Goal: Task Accomplishment & Management: Use online tool/utility

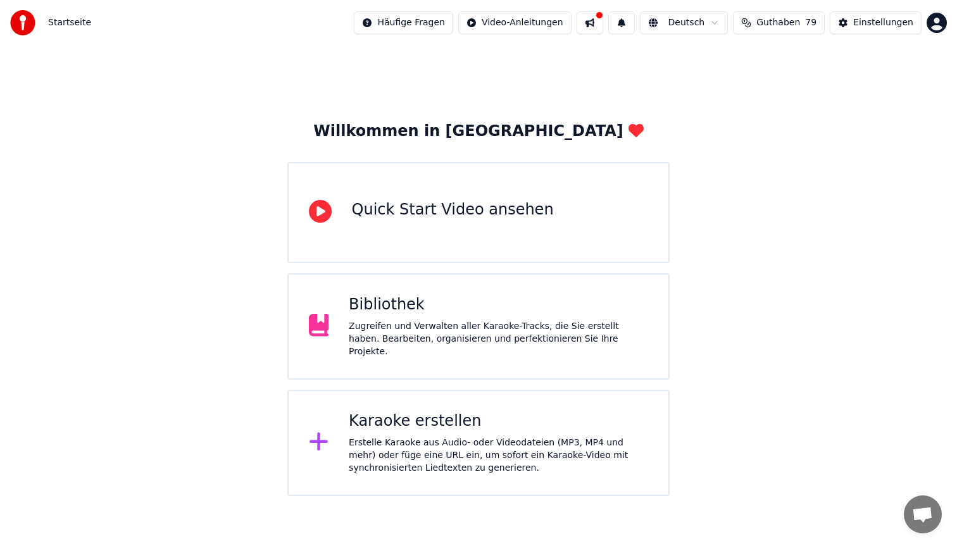
click at [497, 307] on div "Bibliothek" at bounding box center [498, 305] width 299 height 20
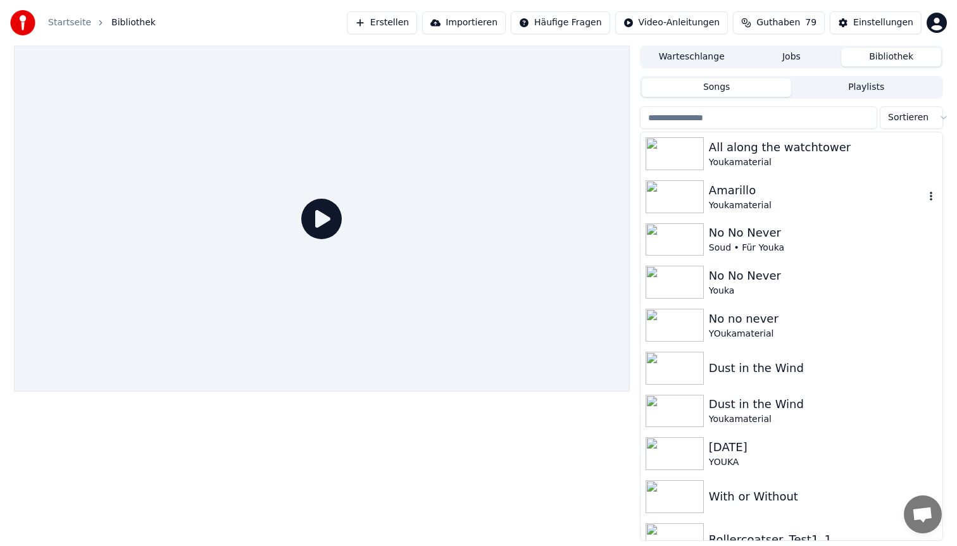
click at [774, 164] on div "Youkamaterial" at bounding box center [823, 162] width 228 height 13
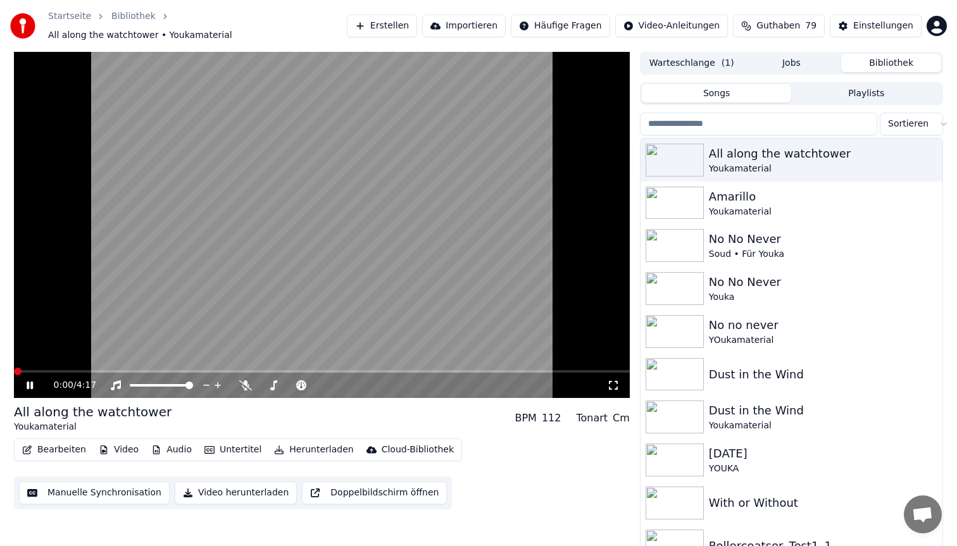
click at [124, 363] on video at bounding box center [322, 225] width 616 height 346
click at [123, 370] on span at bounding box center [322, 371] width 616 height 3
click at [242, 213] on video at bounding box center [322, 225] width 616 height 346
click at [258, 199] on video at bounding box center [322, 225] width 616 height 346
click at [285, 441] on button "Herunterladen" at bounding box center [313, 450] width 89 height 18
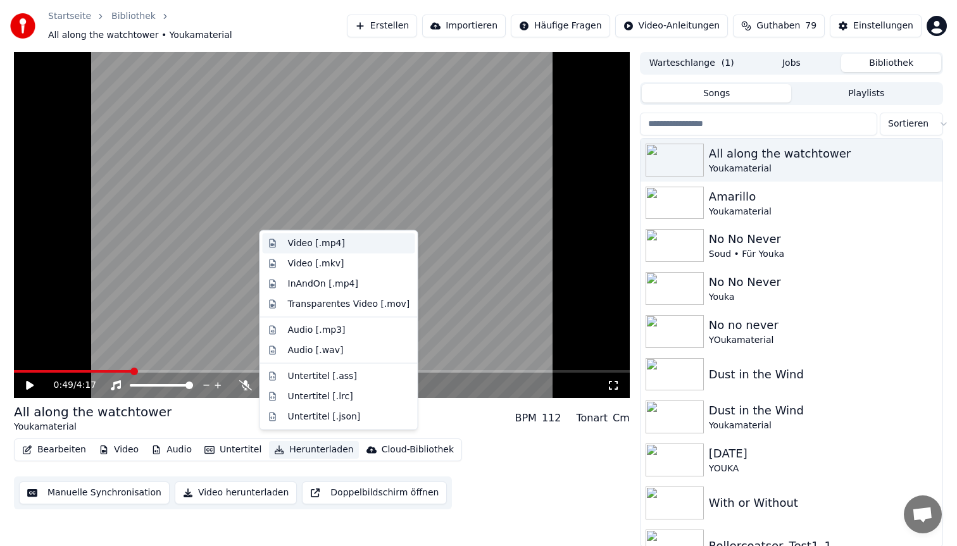
click at [340, 243] on div "Video [.mp4]" at bounding box center [316, 243] width 57 height 13
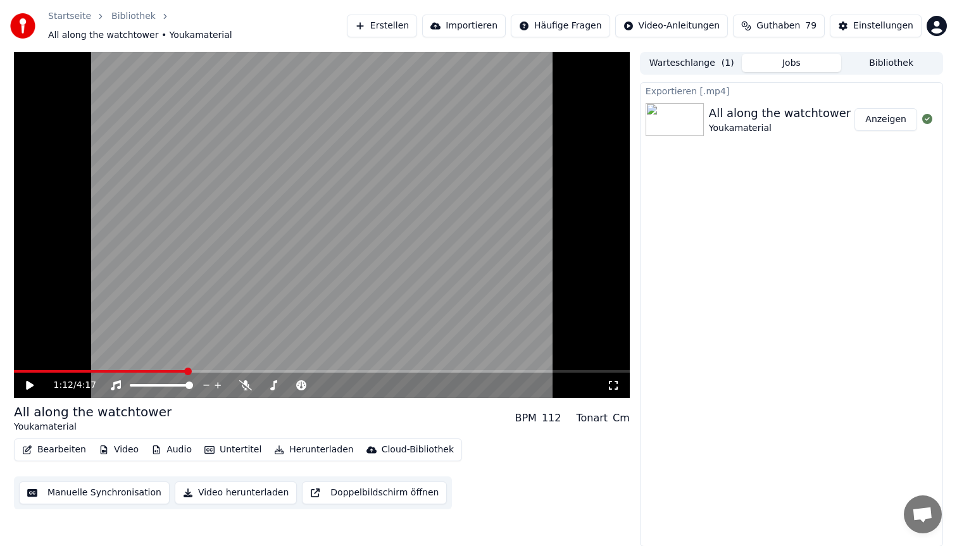
click at [186, 370] on span at bounding box center [322, 371] width 616 height 3
click at [56, 445] on button "Bearbeiten" at bounding box center [54, 450] width 74 height 18
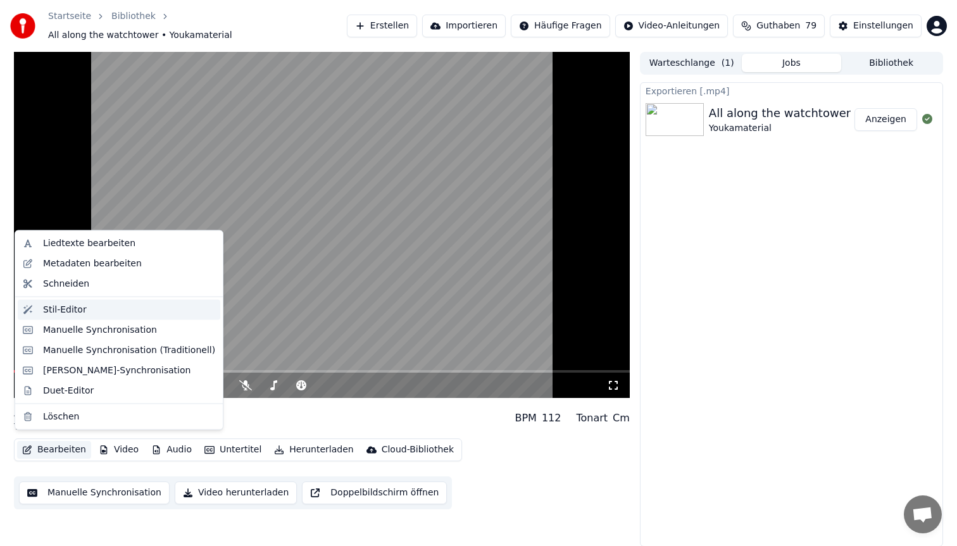
click at [77, 306] on div "Stil-Editor" at bounding box center [65, 309] width 44 height 13
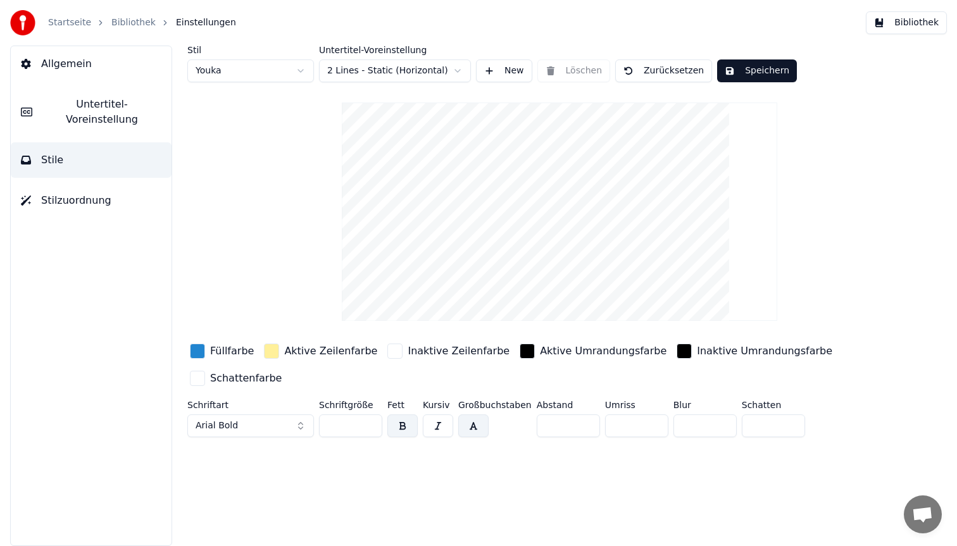
click at [220, 76] on html "Startseite Bibliothek Einstellungen Bibliothek Allgemein Untertitel-Voreinstell…" at bounding box center [478, 273] width 957 height 546
type input "**"
type input "*"
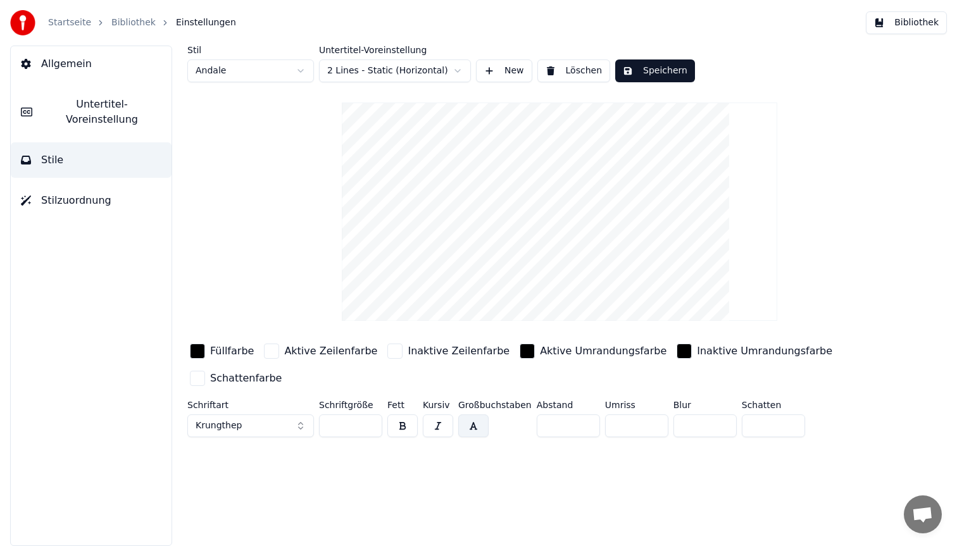
drag, startPoint x: 566, startPoint y: 425, endPoint x: 476, endPoint y: 406, distance: 91.2
click at [476, 406] on div "Schriftart Krungthep Schriftgröße ** Fett Kursiv Großbuchstaben Abstand * Umris…" at bounding box center [521, 421] width 669 height 42
type input "*"
click at [268, 426] on button "Krungthep" at bounding box center [250, 425] width 127 height 23
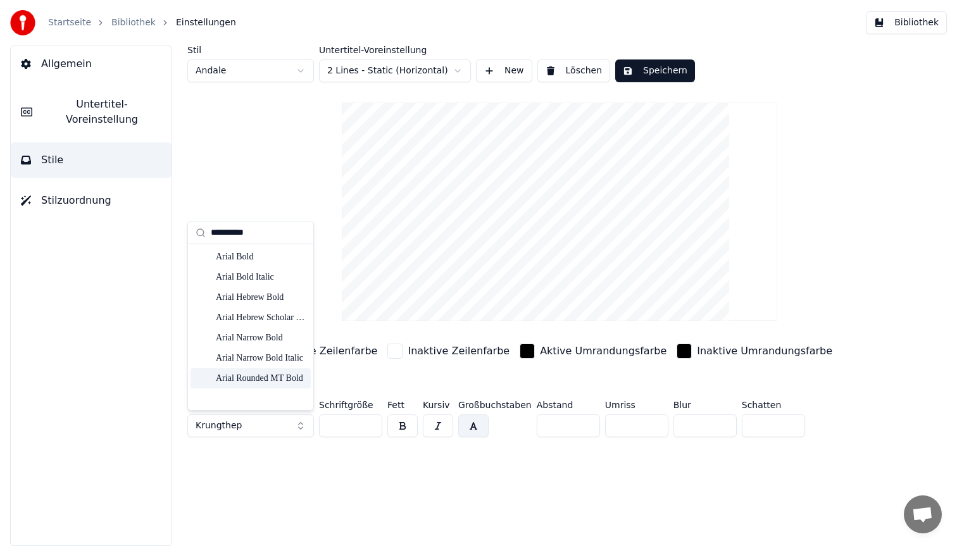
type input "**********"
click at [273, 379] on div "Arial Rounded MT Bold" at bounding box center [261, 378] width 90 height 13
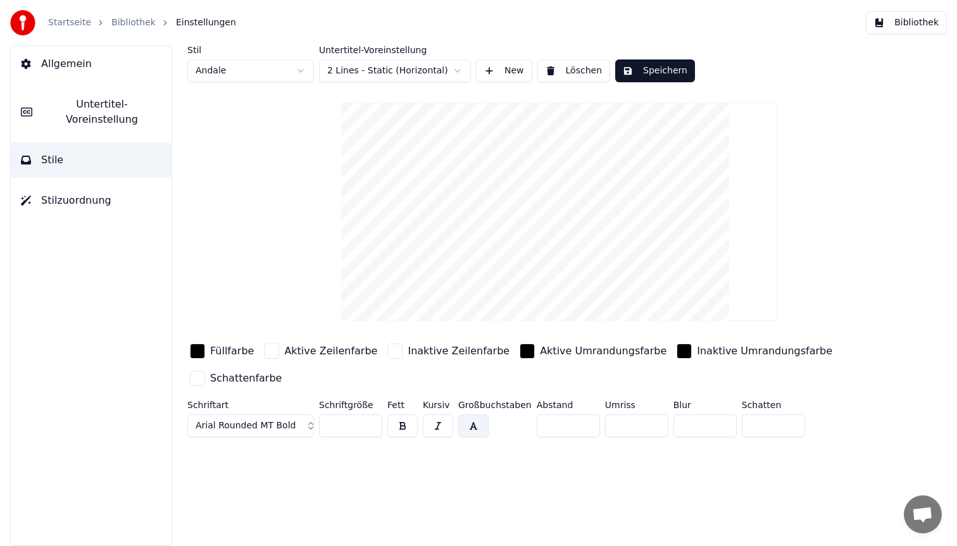
click at [669, 74] on button "Speichern" at bounding box center [655, 70] width 80 height 23
click at [902, 18] on button "Bibliothek" at bounding box center [905, 22] width 81 height 23
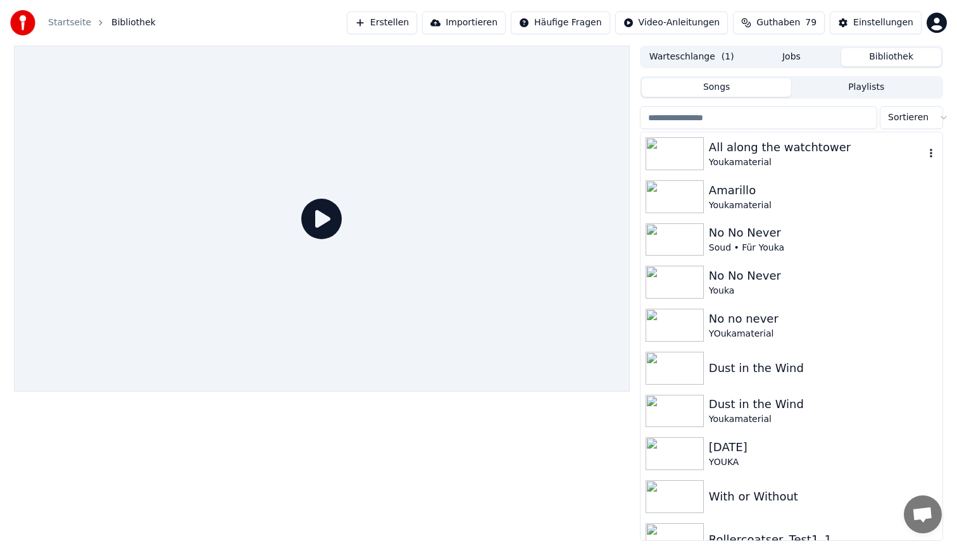
click at [779, 159] on div "Youkamaterial" at bounding box center [817, 162] width 216 height 13
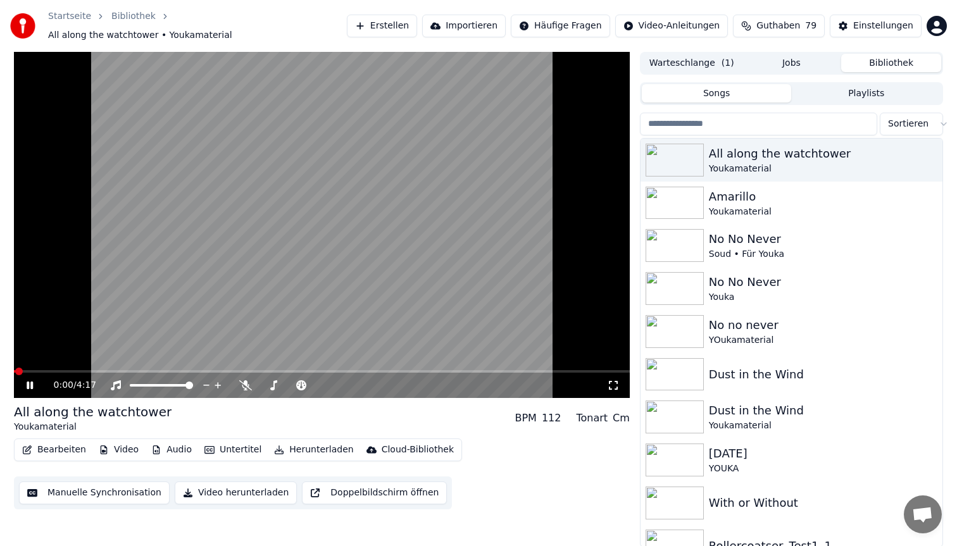
click at [92, 370] on span at bounding box center [322, 371] width 616 height 3
click at [177, 277] on video at bounding box center [322, 225] width 616 height 346
click at [319, 263] on video at bounding box center [322, 225] width 616 height 346
click at [67, 441] on button "Bearbeiten" at bounding box center [54, 450] width 74 height 18
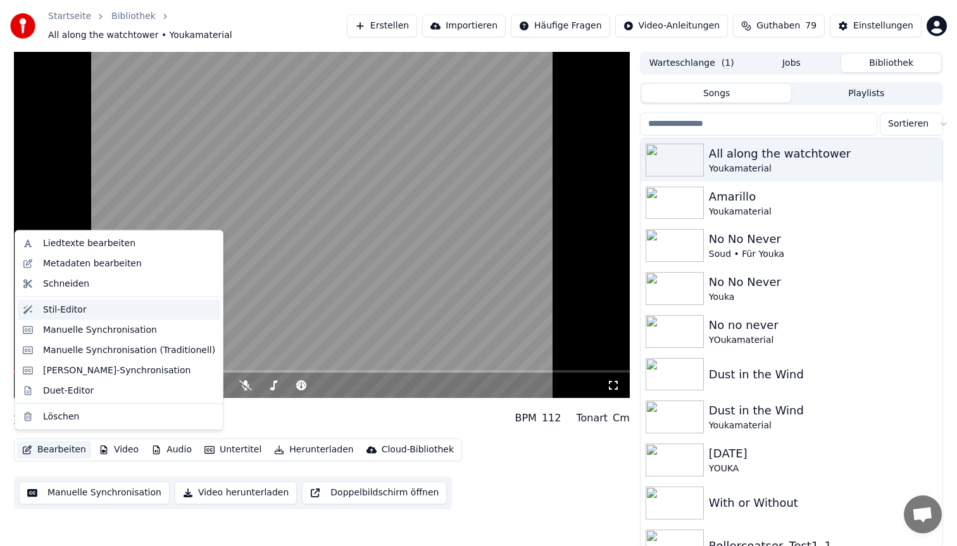
click at [108, 311] on div "Stil-Editor" at bounding box center [129, 309] width 172 height 13
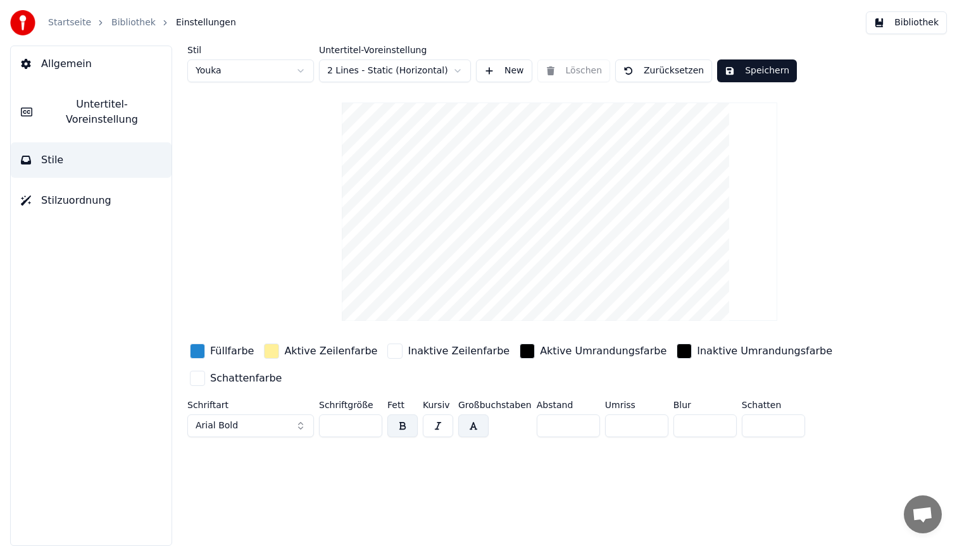
click at [232, 75] on html "Startseite Bibliothek Einstellungen Bibliothek Allgemein Untertitel-Voreinstell…" at bounding box center [478, 273] width 957 height 546
type input "**"
type input "*"
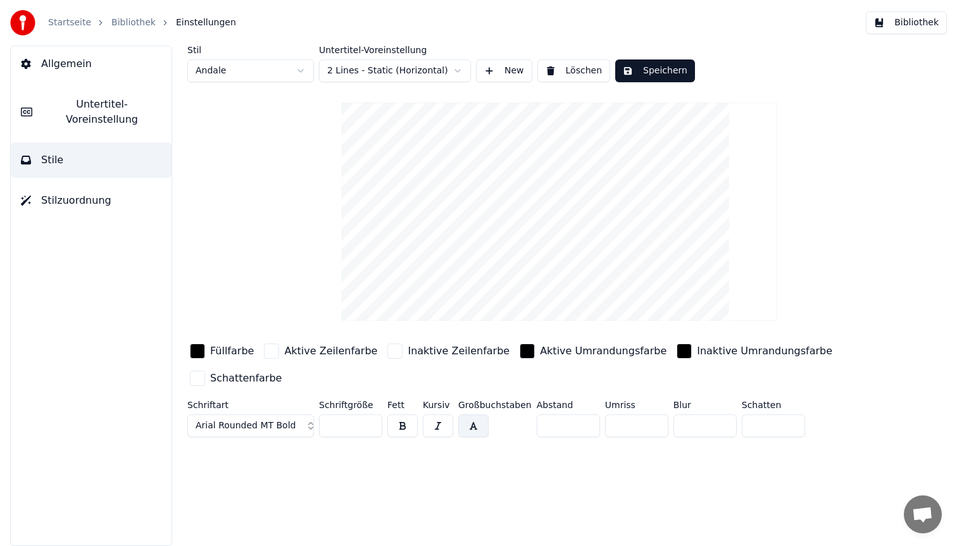
click at [278, 424] on span "Arial Rounded MT Bold" at bounding box center [245, 425] width 100 height 13
type input "******"
click at [276, 257] on div "Krungthep" at bounding box center [261, 257] width 90 height 13
click at [342, 418] on input "**" at bounding box center [350, 425] width 63 height 23
type input "**"
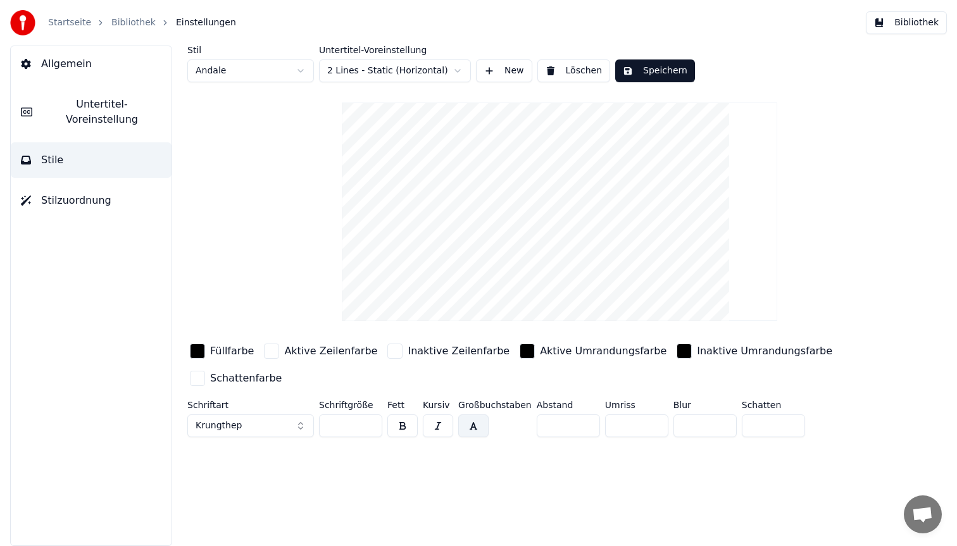
click at [660, 66] on button "Speichern" at bounding box center [655, 70] width 80 height 23
click at [913, 17] on button "Bibliothek" at bounding box center [905, 22] width 81 height 23
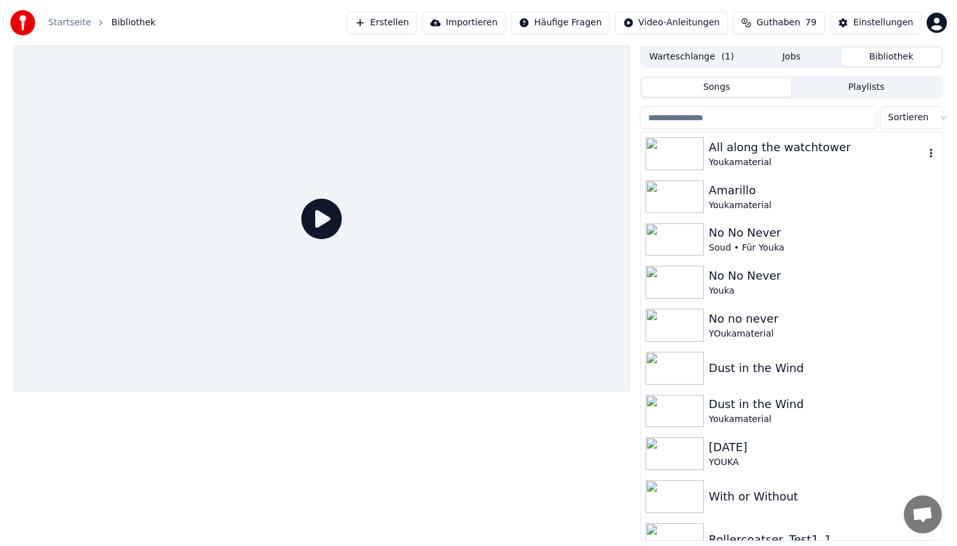
click at [763, 148] on div "All along the watchtower" at bounding box center [817, 148] width 216 height 18
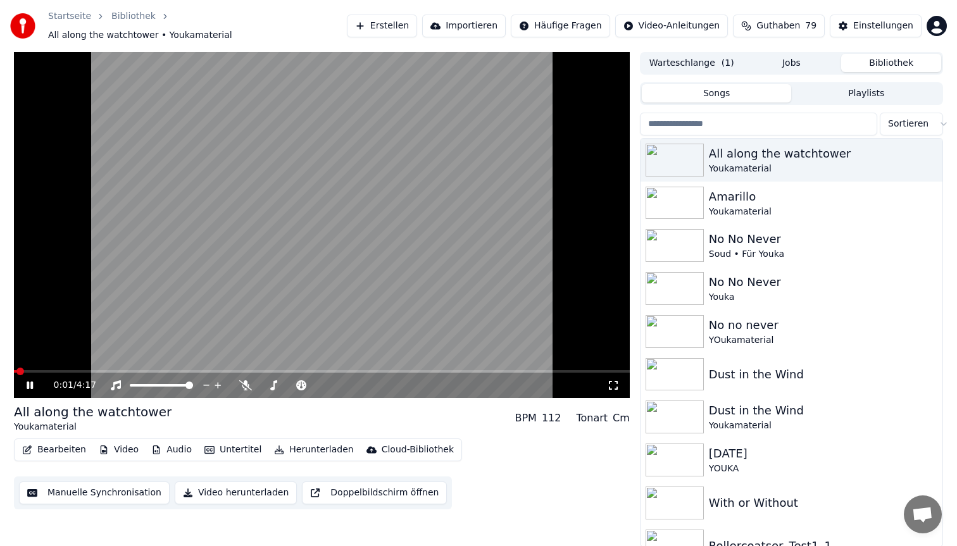
click at [75, 363] on video at bounding box center [322, 225] width 616 height 346
click at [76, 370] on span at bounding box center [322, 371] width 616 height 3
click at [350, 190] on video at bounding box center [322, 225] width 616 height 346
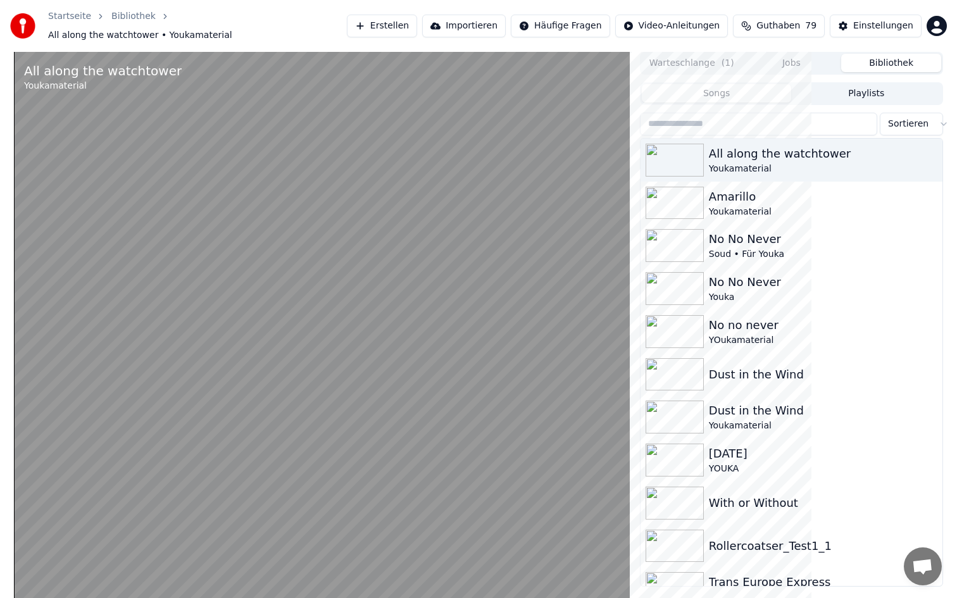
click at [412, 249] on video at bounding box center [322, 351] width 616 height 598
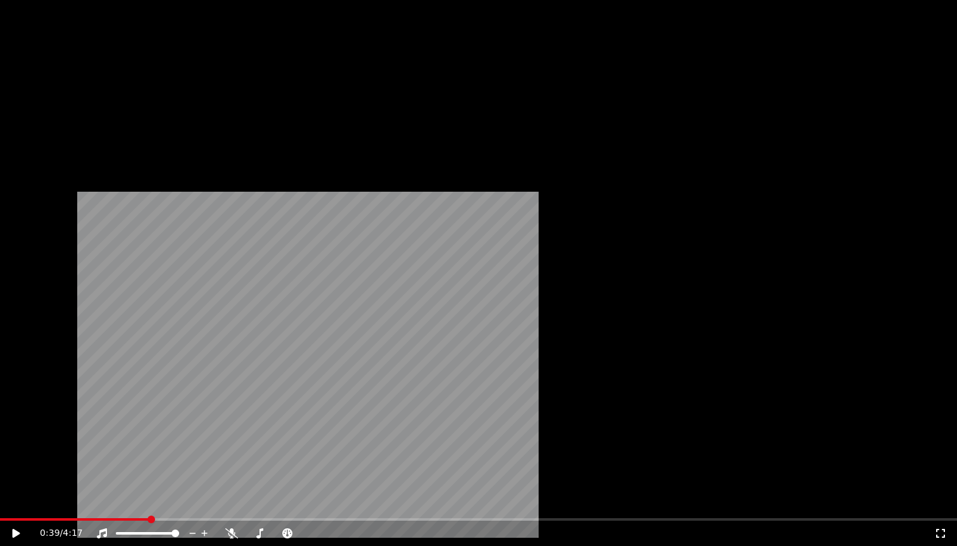
click at [287, 113] on button "Herunterladen" at bounding box center [313, 104] width 89 height 18
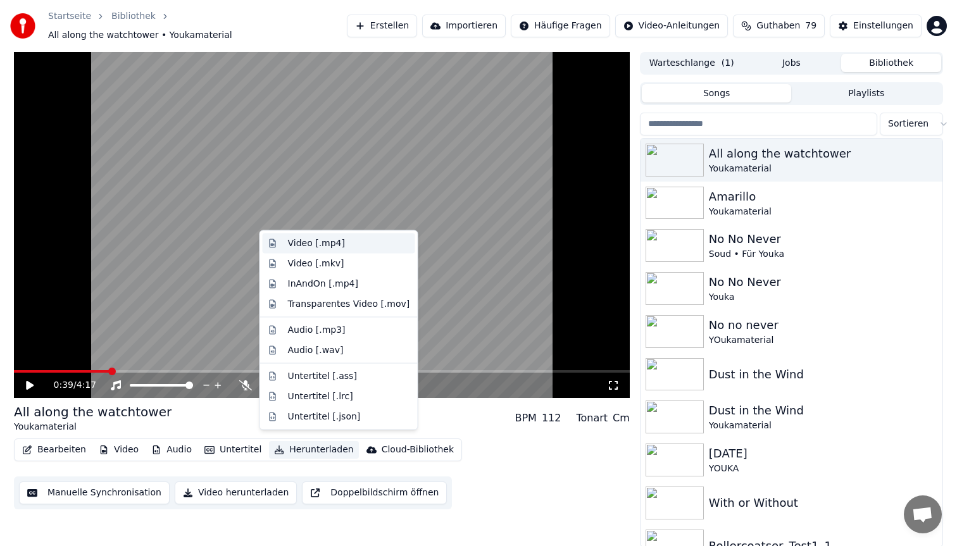
click at [335, 249] on div "Video [.mp4]" at bounding box center [316, 243] width 57 height 13
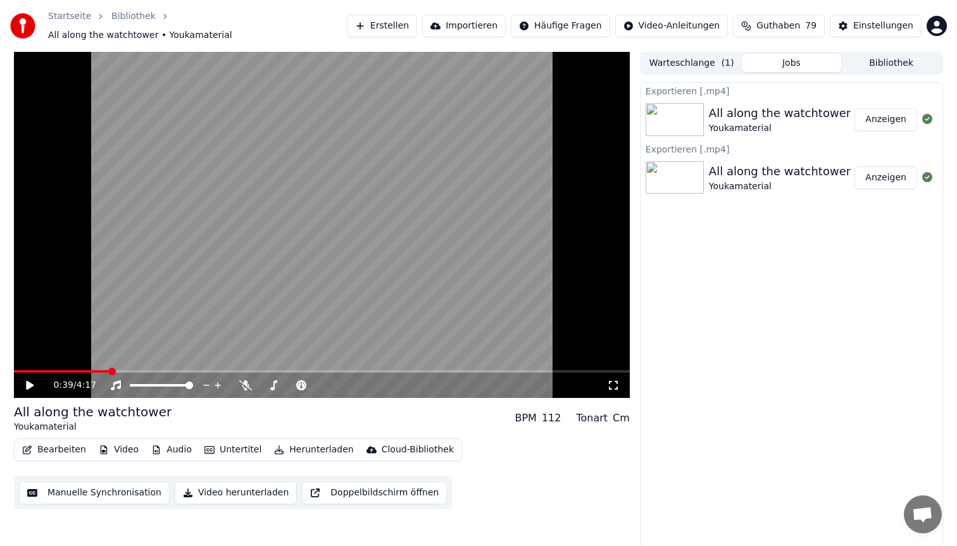
click at [884, 117] on button "Anzeigen" at bounding box center [885, 119] width 63 height 23
click at [156, 370] on span at bounding box center [322, 371] width 616 height 3
click at [62, 441] on button "Bearbeiten" at bounding box center [54, 450] width 74 height 18
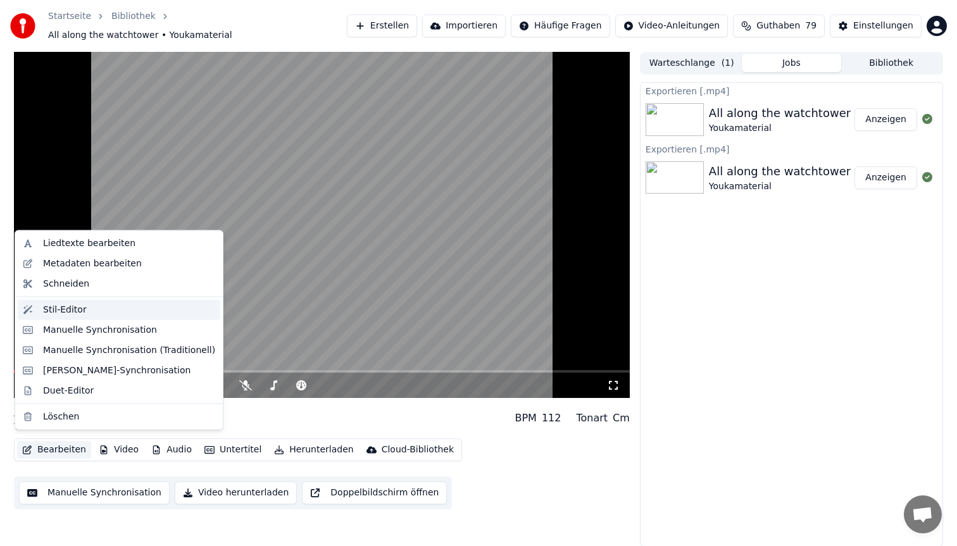
click at [96, 308] on div "Stil-Editor" at bounding box center [129, 309] width 172 height 13
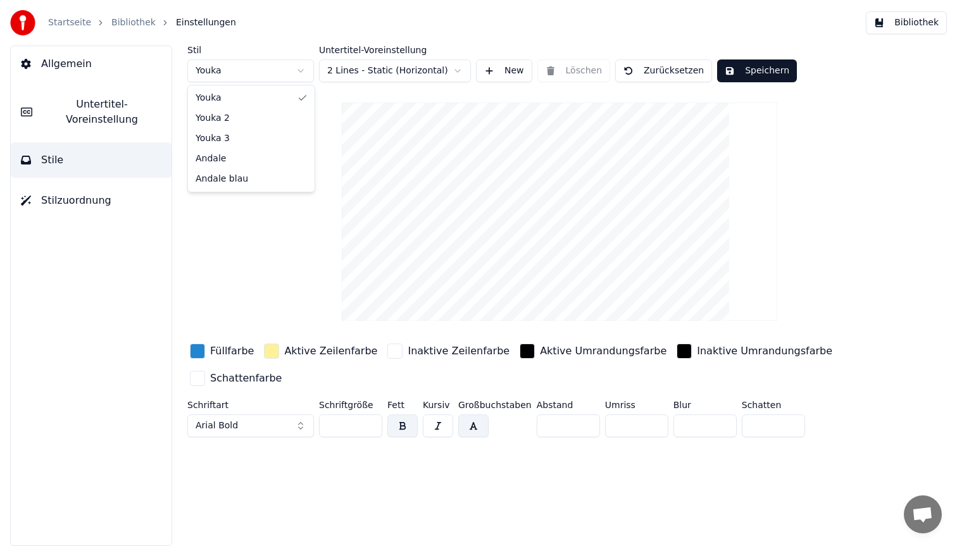
click at [252, 71] on html "Startseite Bibliothek Einstellungen Bibliothek Allgemein Untertitel-Voreinstell…" at bounding box center [478, 273] width 957 height 546
type input "**"
type input "*"
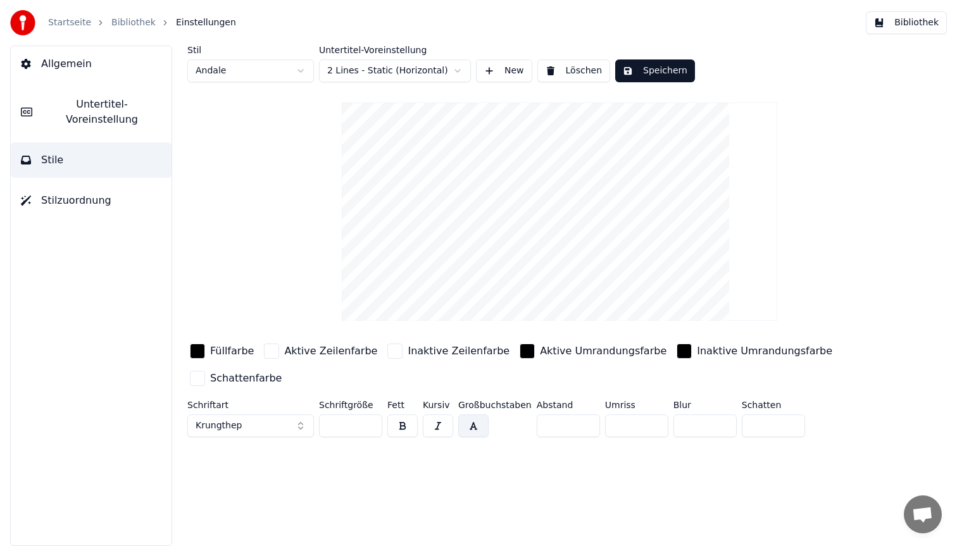
click at [270, 423] on button "Krungthep" at bounding box center [250, 425] width 127 height 23
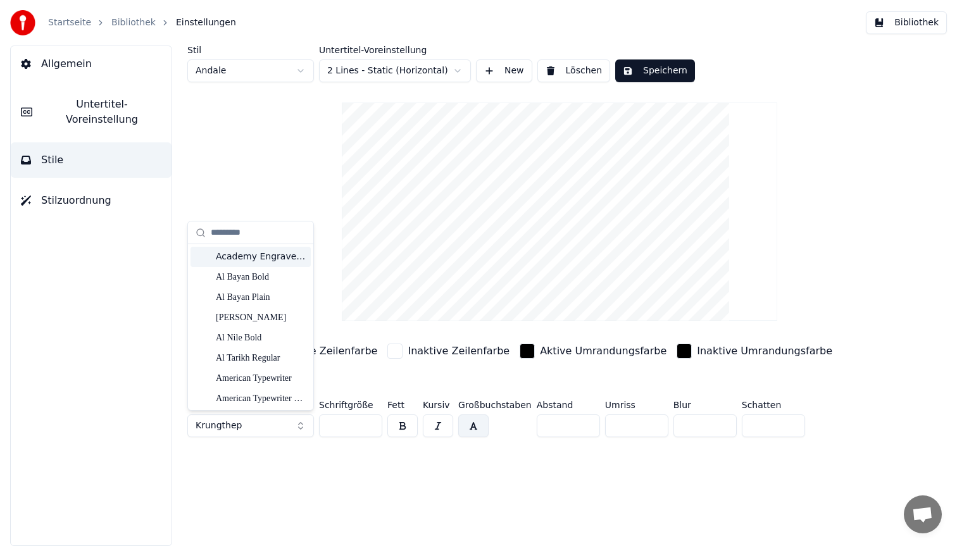
click at [254, 230] on input "text" at bounding box center [258, 232] width 95 height 25
click at [243, 328] on div "Al Nile Bold" at bounding box center [250, 338] width 120 height 20
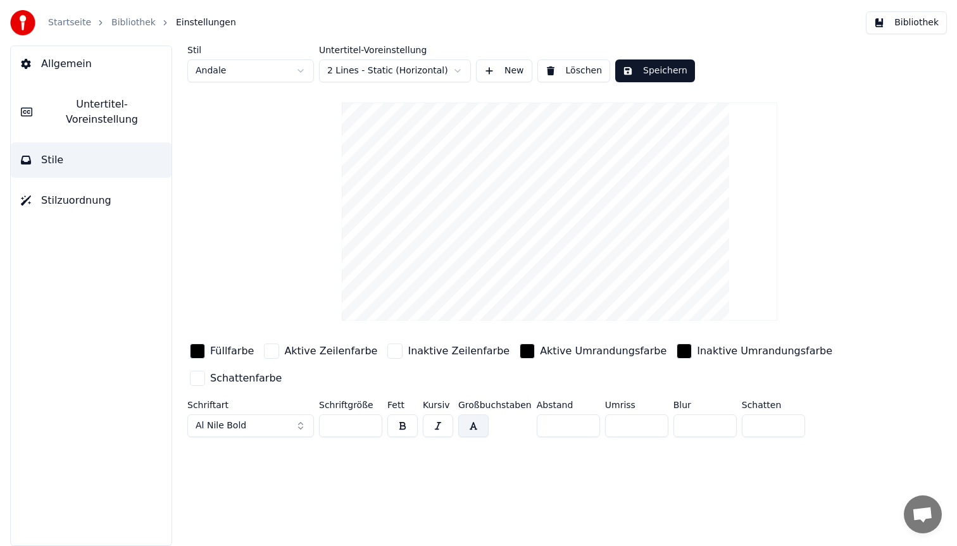
click at [661, 80] on button "Speichern" at bounding box center [655, 70] width 80 height 23
click at [940, 20] on button "Bibliothek" at bounding box center [905, 22] width 81 height 23
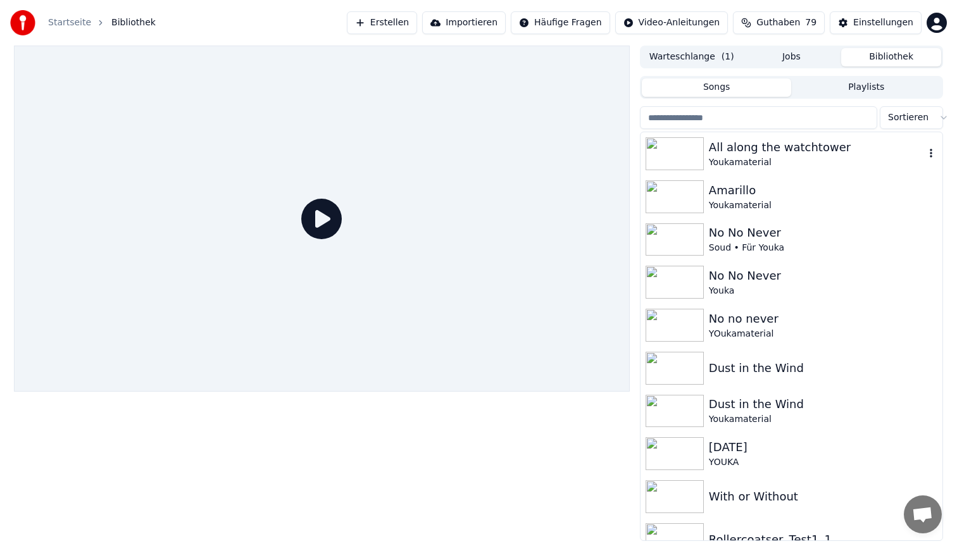
click at [797, 137] on div "All along the watchtower Youkamaterial" at bounding box center [791, 153] width 302 height 43
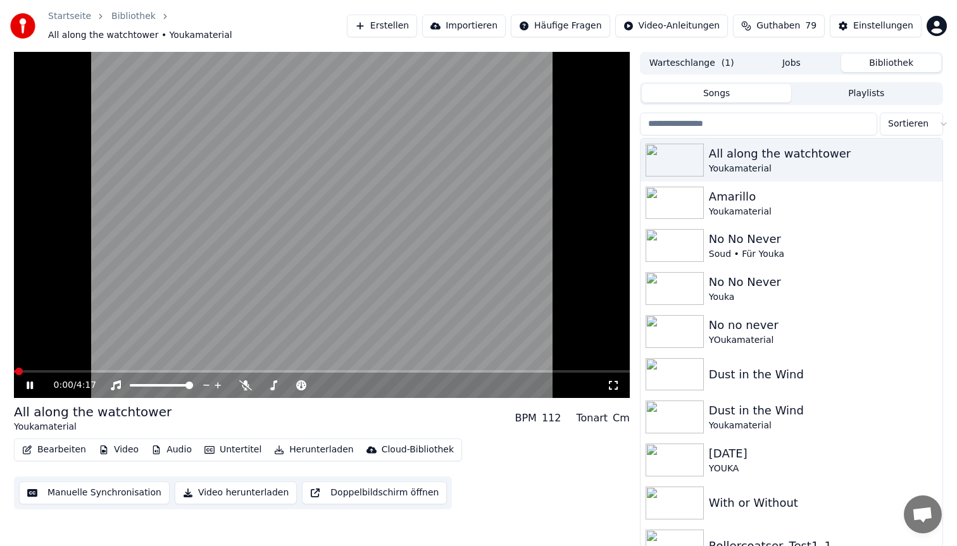
click at [127, 370] on span at bounding box center [322, 371] width 616 height 3
click at [182, 280] on video at bounding box center [322, 225] width 616 height 346
click at [53, 373] on div "0:50 / 4:17" at bounding box center [322, 385] width 616 height 25
click at [51, 370] on span at bounding box center [33, 371] width 39 height 3
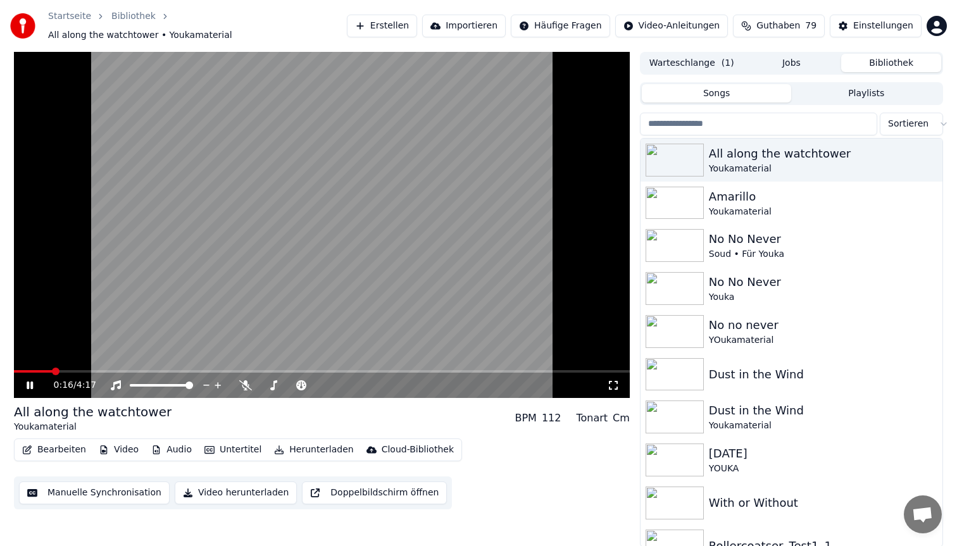
click at [181, 207] on video at bounding box center [322, 225] width 616 height 346
click at [42, 447] on button "Bearbeiten" at bounding box center [54, 450] width 74 height 18
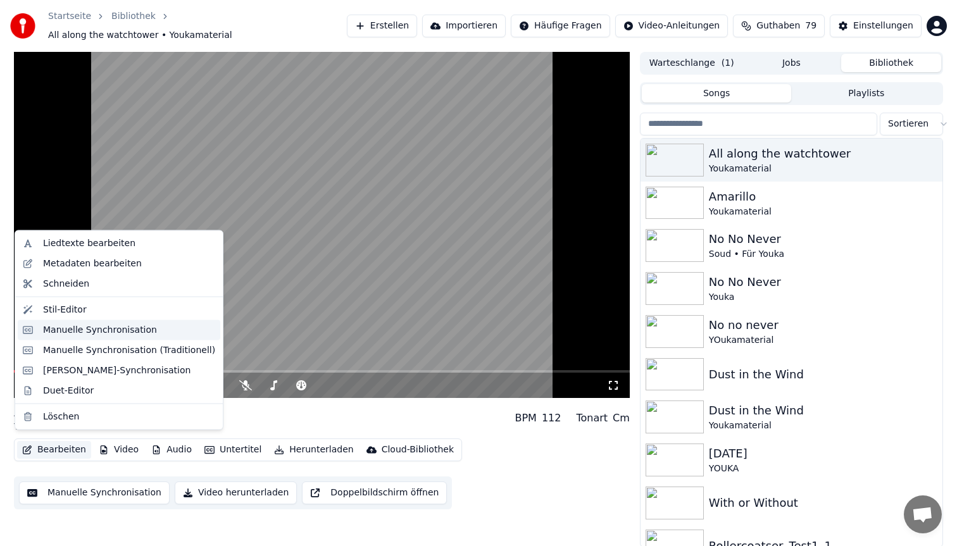
click at [86, 330] on div "Manuelle Synchronisation" at bounding box center [100, 329] width 114 height 13
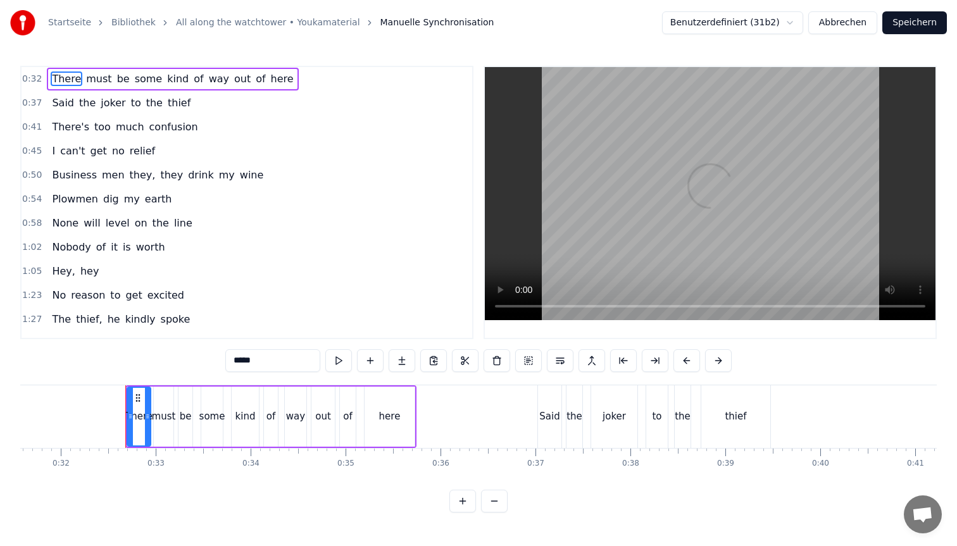
scroll to position [0, 3038]
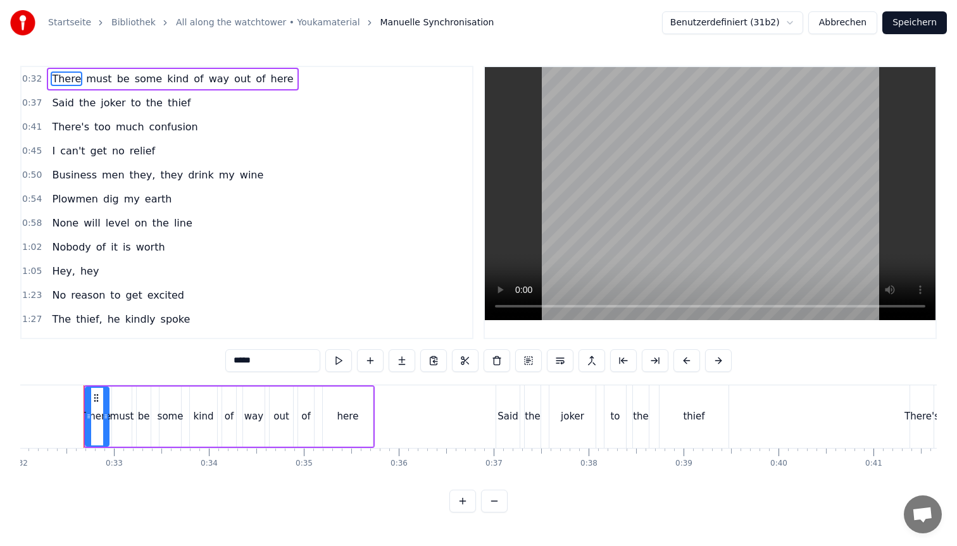
click at [166, 75] on span "kind" at bounding box center [178, 78] width 24 height 15
type input "****"
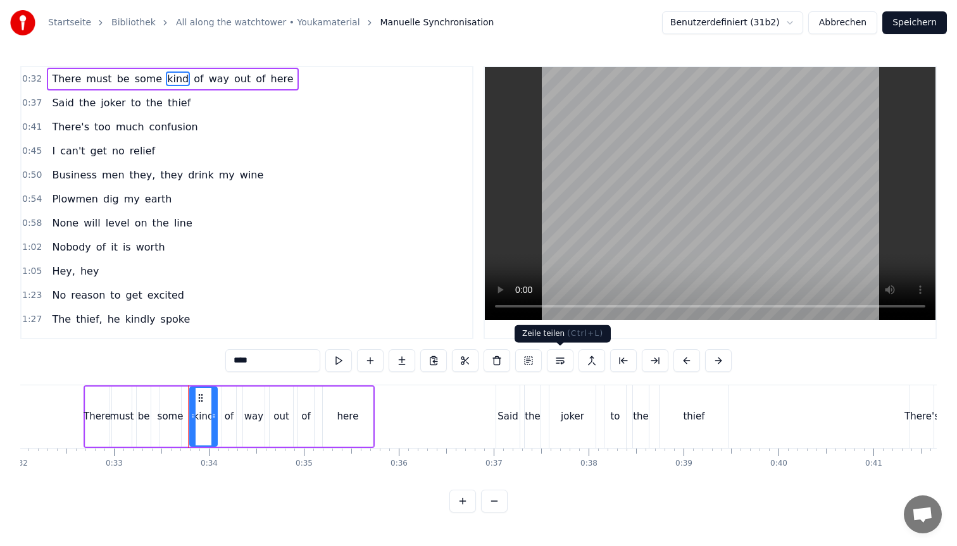
click at [564, 361] on button at bounding box center [560, 360] width 27 height 23
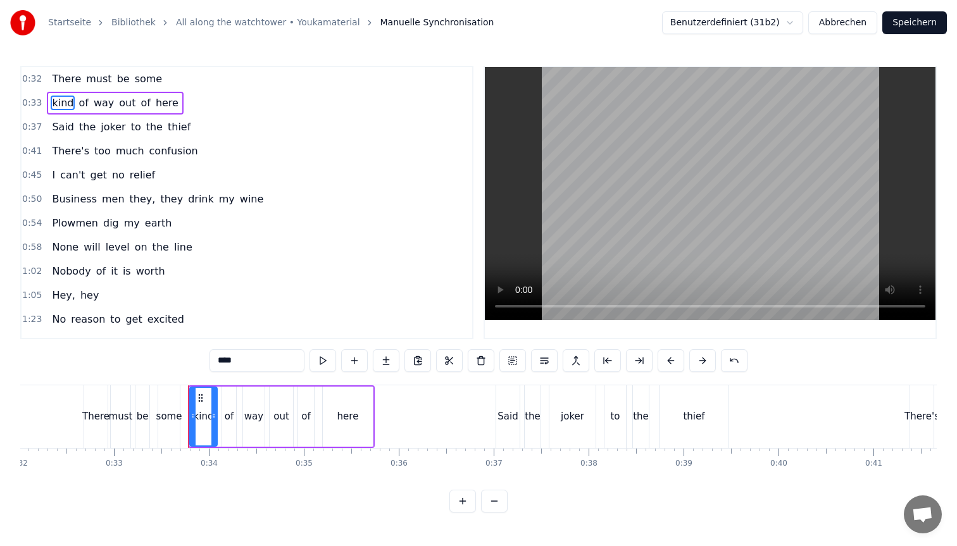
click at [933, 20] on button "Speichern" at bounding box center [914, 22] width 65 height 23
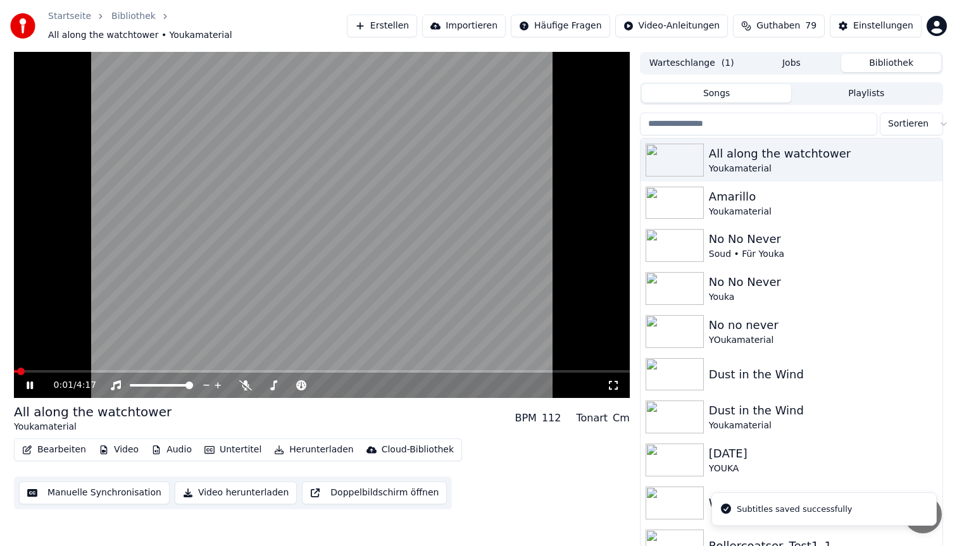
click at [44, 363] on video at bounding box center [322, 225] width 616 height 346
click at [46, 370] on span at bounding box center [322, 371] width 616 height 3
click at [46, 368] on span at bounding box center [49, 372] width 8 height 8
click at [284, 263] on video at bounding box center [322, 225] width 616 height 346
click at [452, 255] on video at bounding box center [322, 225] width 616 height 346
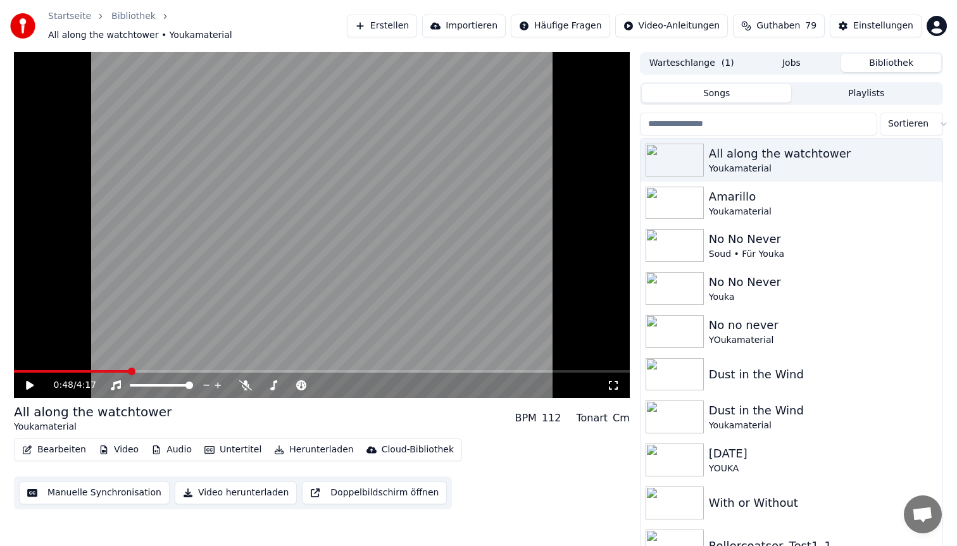
click at [296, 441] on button "Herunterladen" at bounding box center [313, 450] width 89 height 18
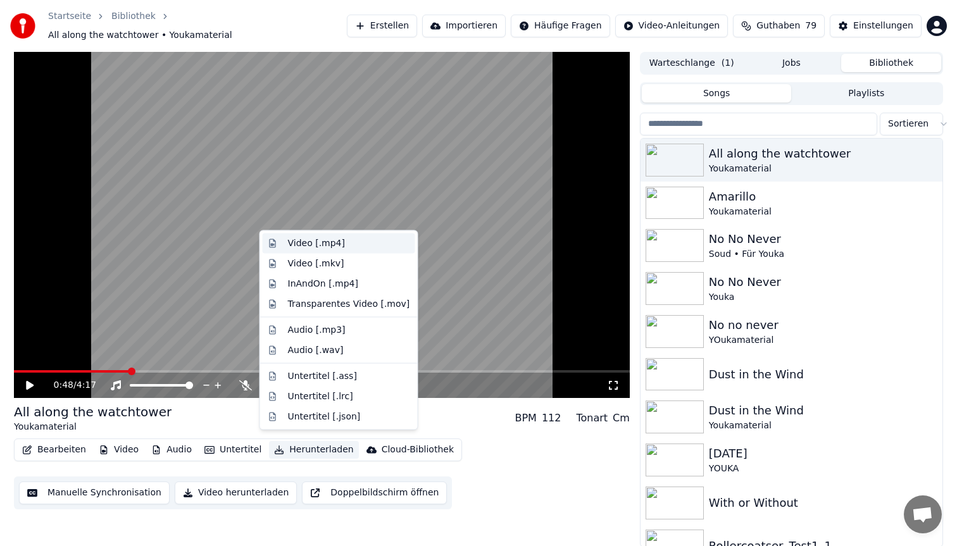
click at [363, 238] on div "Video [.mp4]" at bounding box center [349, 243] width 122 height 13
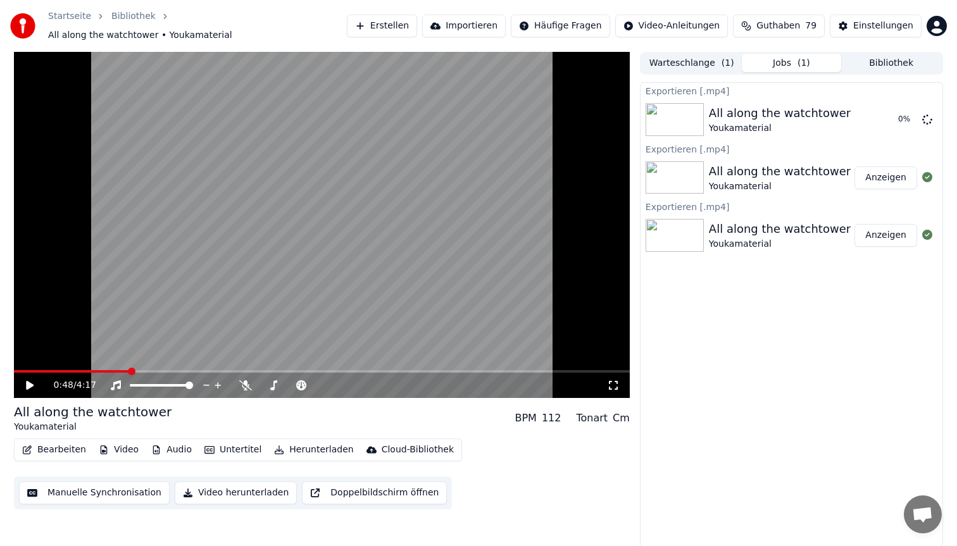
click at [339, 239] on video at bounding box center [322, 225] width 616 height 346
click at [376, 159] on video at bounding box center [322, 225] width 616 height 346
click at [490, 151] on video at bounding box center [322, 225] width 616 height 346
click at [888, 119] on button "Anzeigen" at bounding box center [885, 119] width 63 height 23
click at [53, 444] on button "Bearbeiten" at bounding box center [54, 450] width 74 height 18
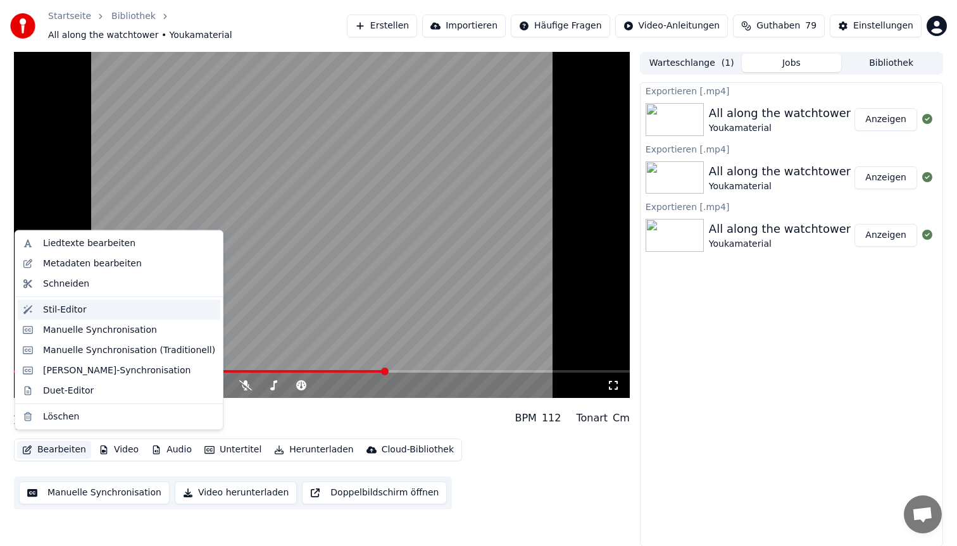
click at [86, 312] on div "Stil-Editor" at bounding box center [129, 309] width 172 height 13
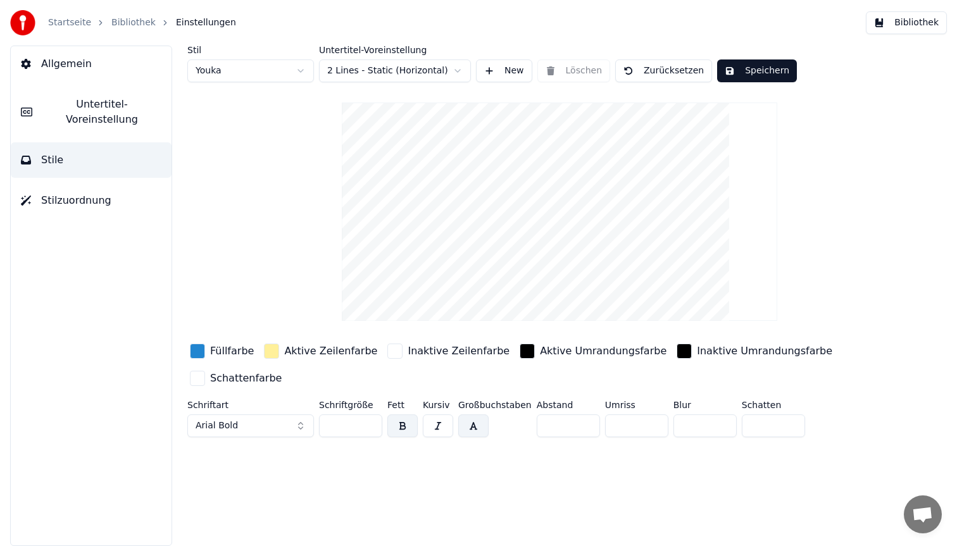
click at [214, 71] on html "Startseite Bibliothek Einstellungen Bibliothek Allgemein Untertitel-Voreinstell…" at bounding box center [478, 273] width 957 height 546
type input "**"
type input "*"
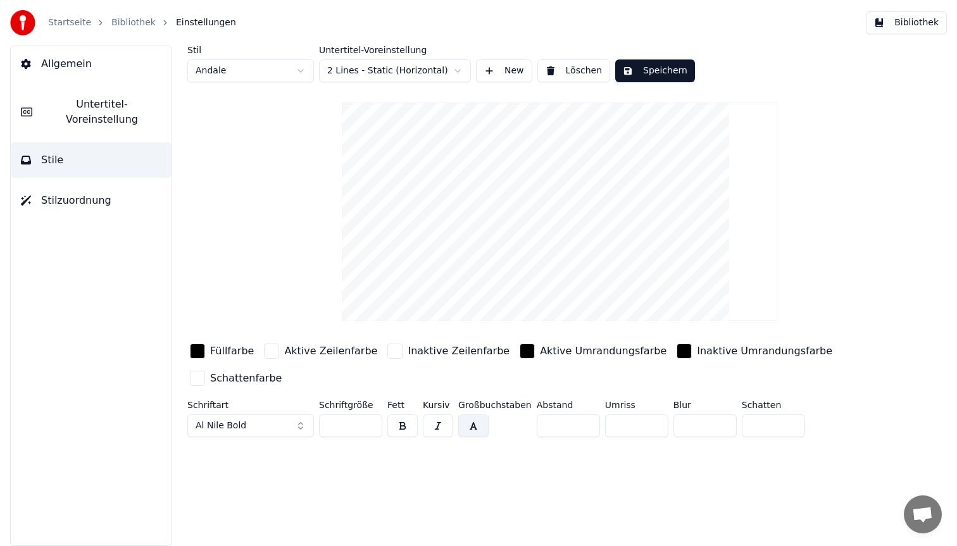
click at [249, 425] on button "Al Nile Bold" at bounding box center [250, 425] width 127 height 23
type input "****"
click at [258, 254] on div "Krungthep" at bounding box center [261, 257] width 90 height 13
click at [676, 75] on button "Speichern" at bounding box center [655, 70] width 80 height 23
click at [901, 32] on button "Bibliothek" at bounding box center [905, 22] width 81 height 23
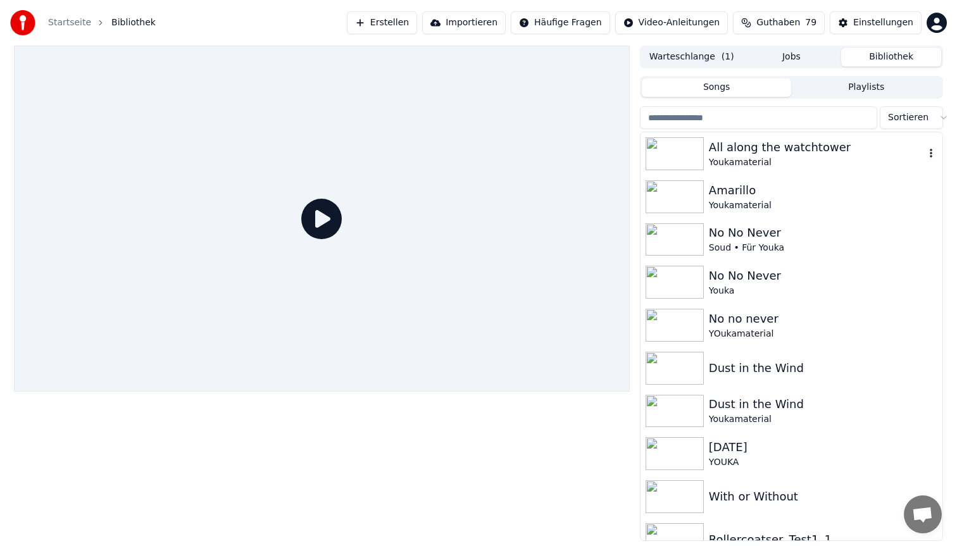
click at [723, 170] on div "All along the watchtower Youkamaterial" at bounding box center [791, 153] width 302 height 43
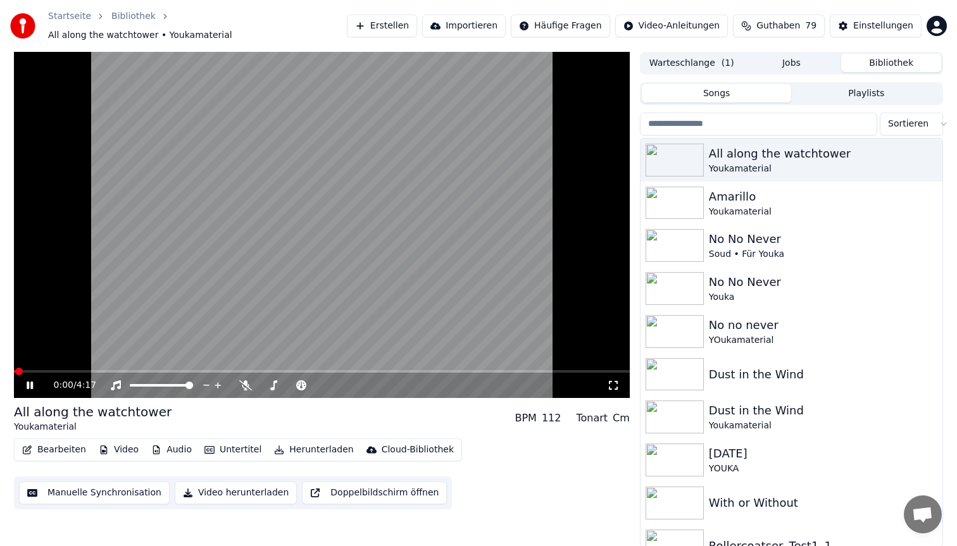
click at [132, 325] on video at bounding box center [322, 225] width 616 height 346
click at [39, 448] on button "Bearbeiten" at bounding box center [54, 450] width 74 height 18
click at [42, 442] on button "Bearbeiten" at bounding box center [54, 450] width 74 height 18
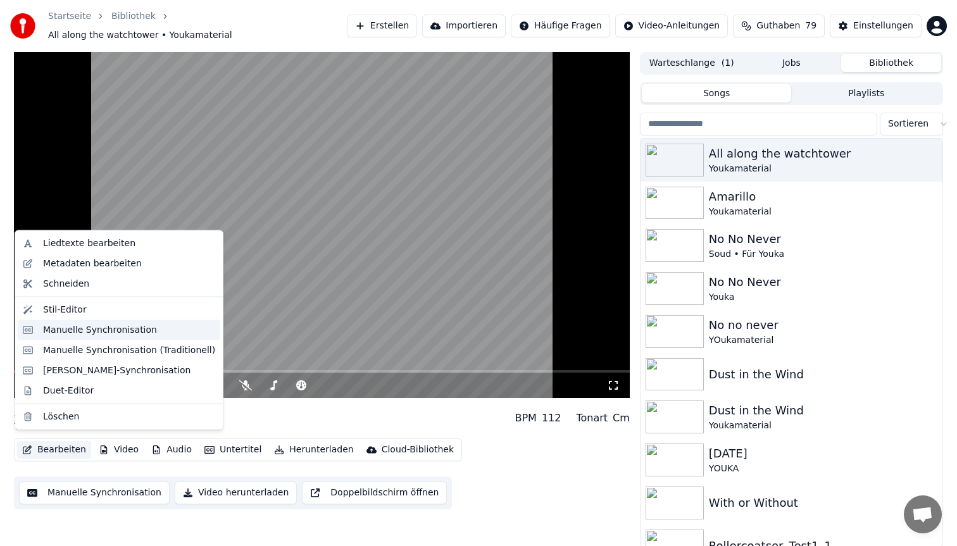
click at [84, 329] on div "Manuelle Synchronisation" at bounding box center [100, 329] width 114 height 13
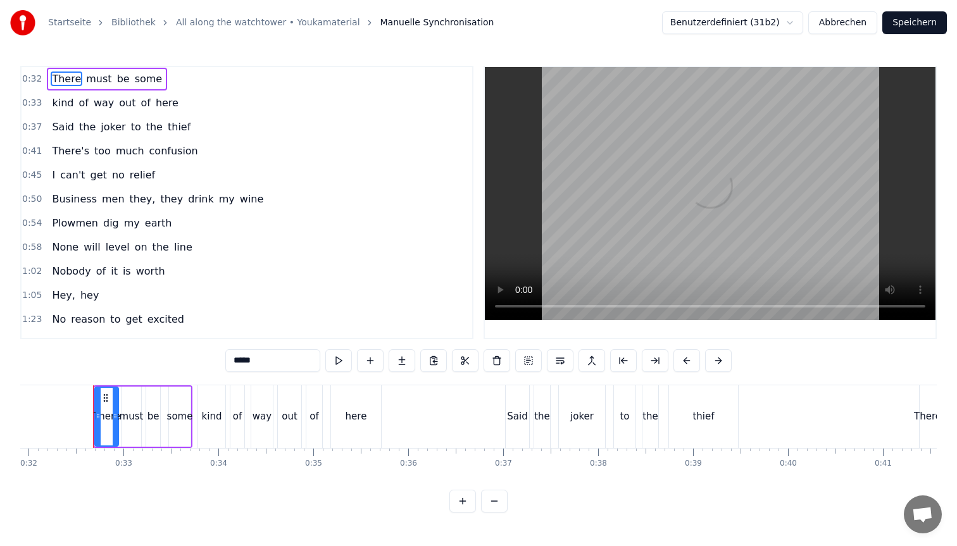
scroll to position [0, 3038]
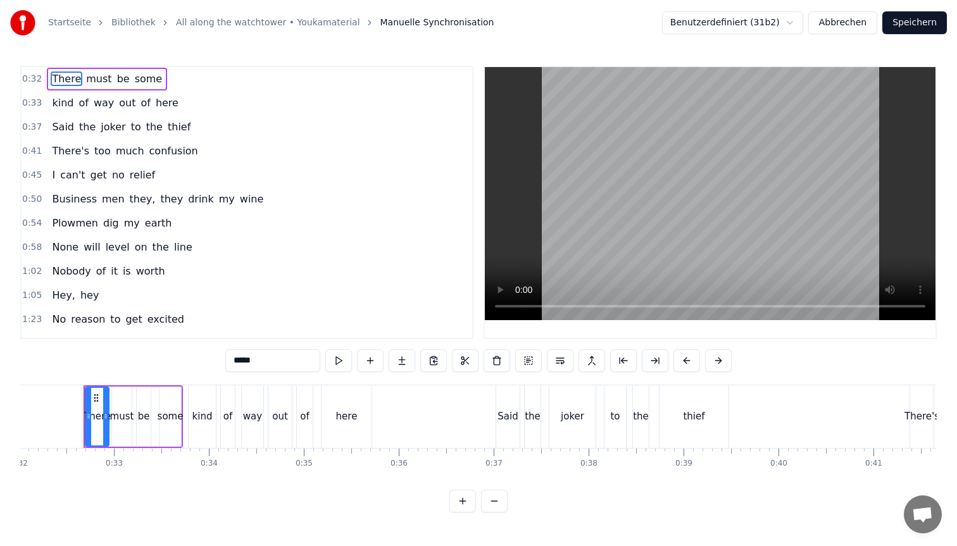
click at [134, 201] on span "they," at bounding box center [142, 199] width 28 height 15
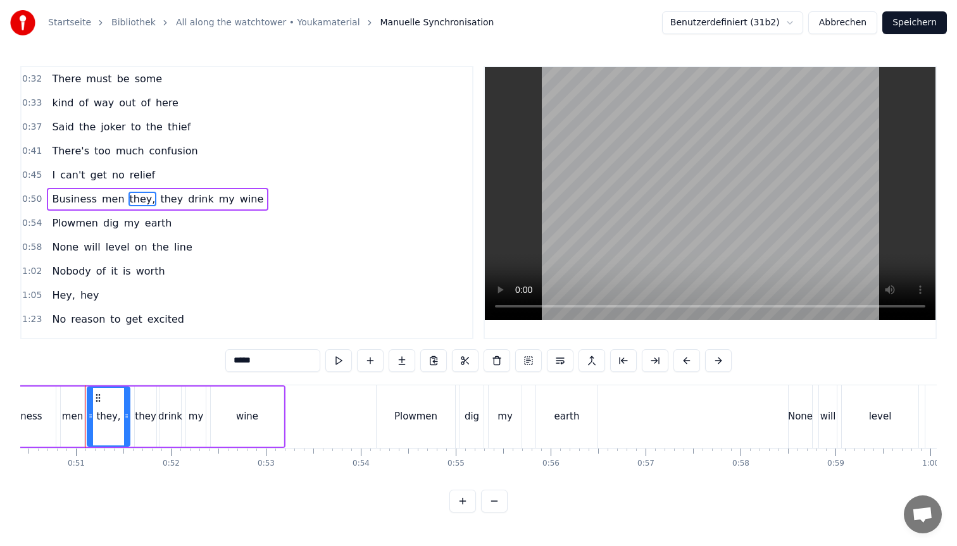
scroll to position [0, 4786]
click at [286, 361] on input "*****" at bounding box center [272, 360] width 95 height 23
click at [158, 195] on span "they" at bounding box center [168, 199] width 25 height 15
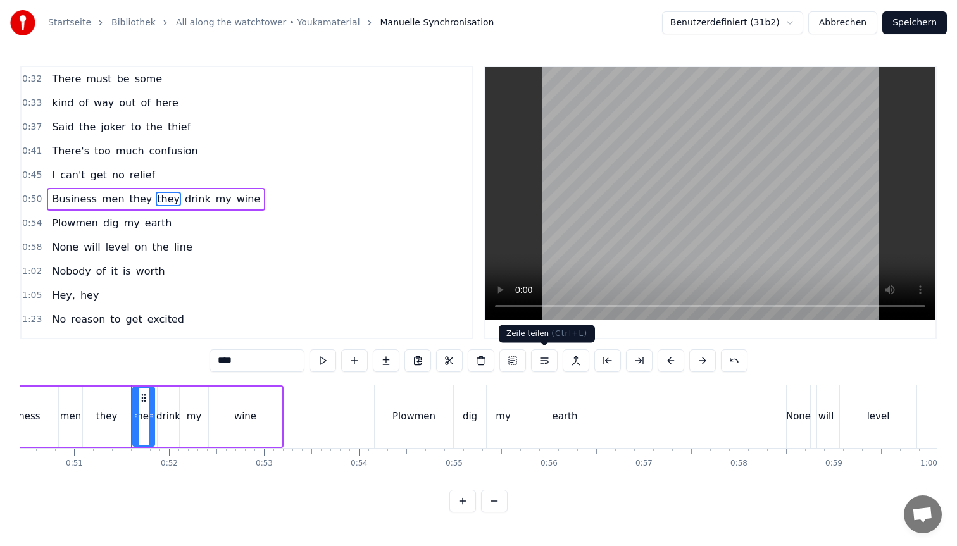
click at [542, 362] on button at bounding box center [544, 360] width 27 height 23
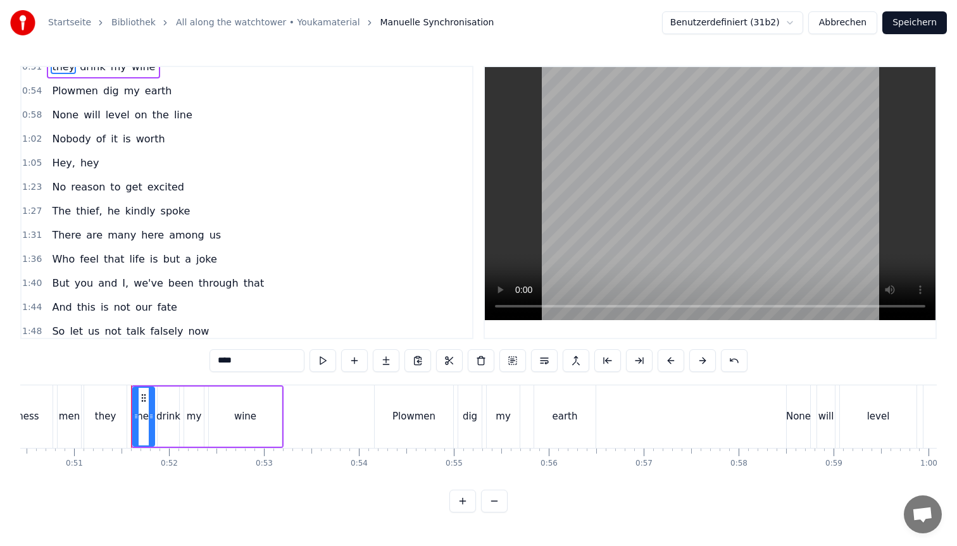
scroll to position [158, 0]
click at [121, 283] on span "I," at bounding box center [125, 282] width 9 height 15
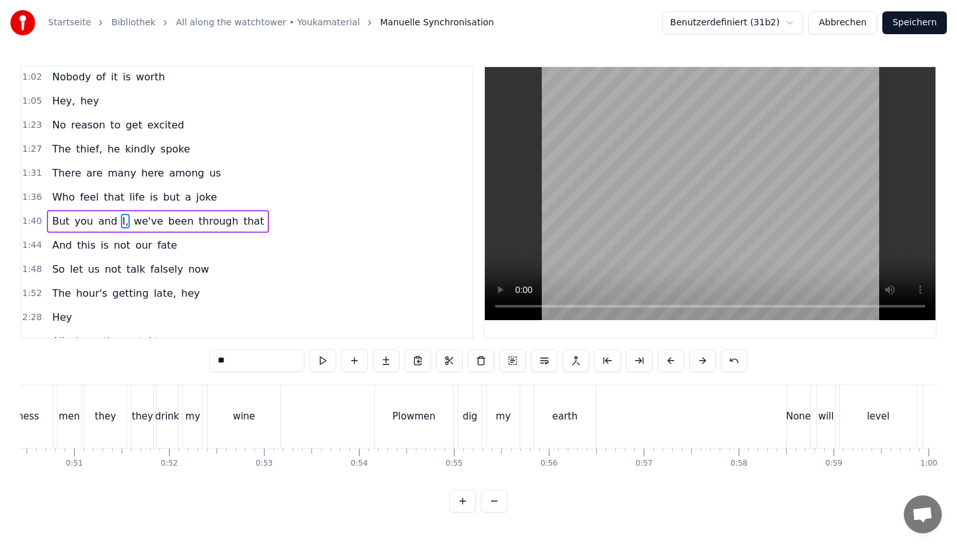
scroll to position [237, 0]
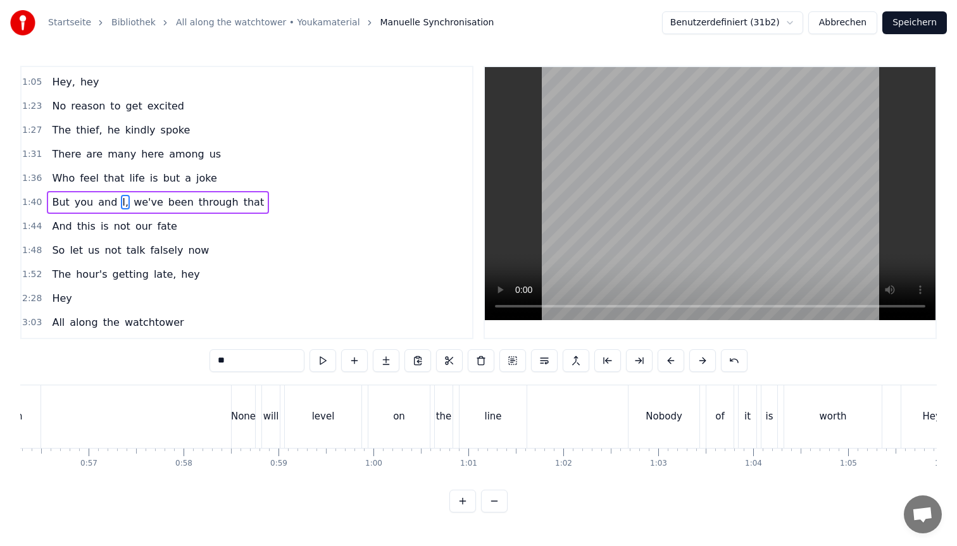
click at [258, 369] on input "**" at bounding box center [256, 360] width 95 height 23
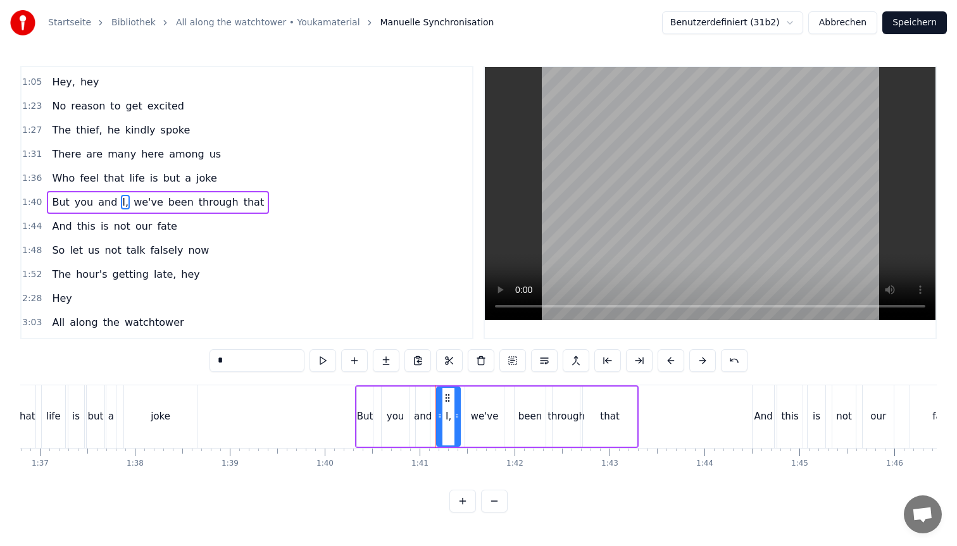
scroll to position [0, 9537]
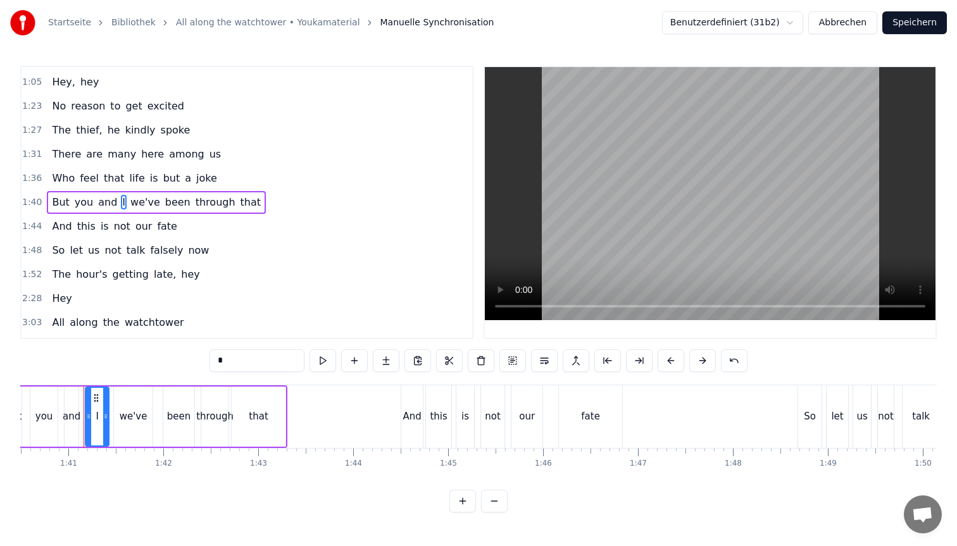
click at [137, 206] on span "we've" at bounding box center [145, 202] width 32 height 15
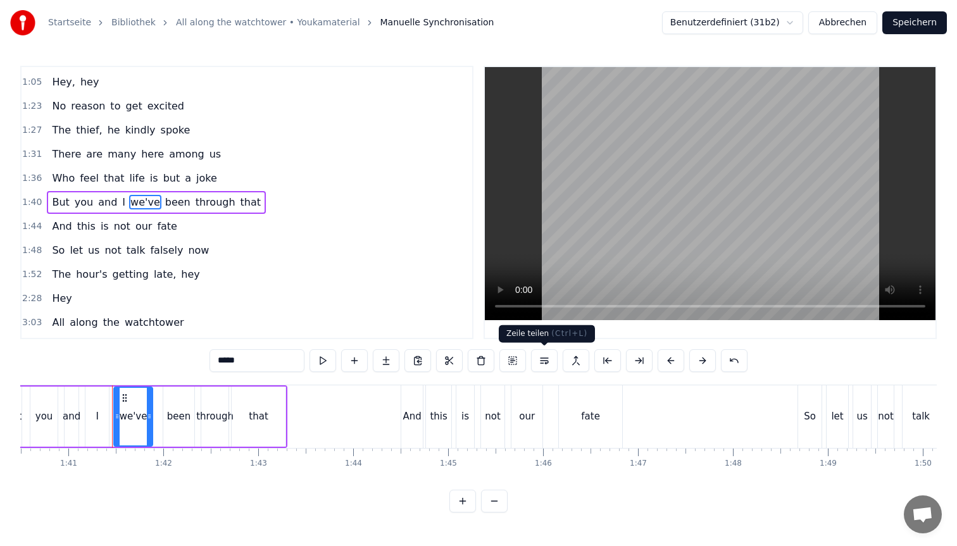
click at [538, 363] on button at bounding box center [544, 360] width 27 height 23
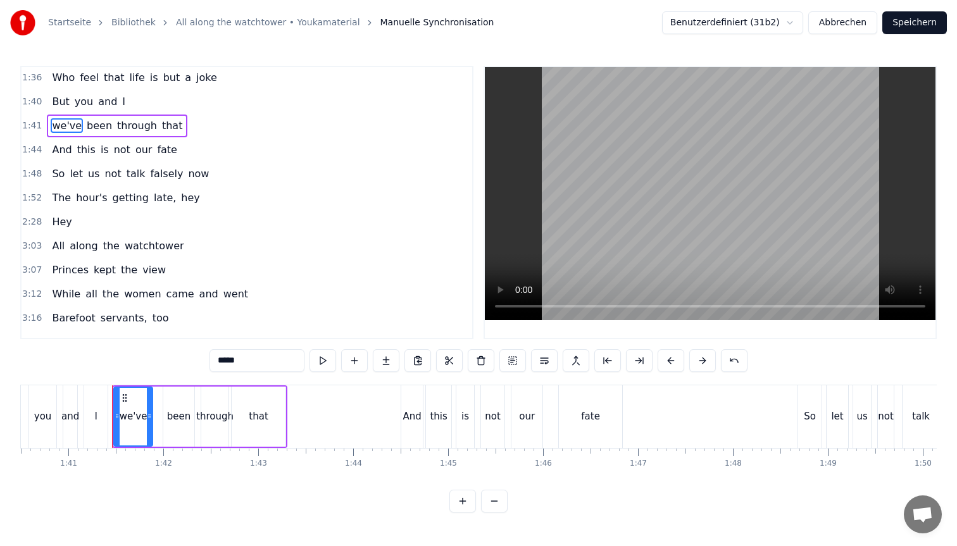
scroll to position [364, 0]
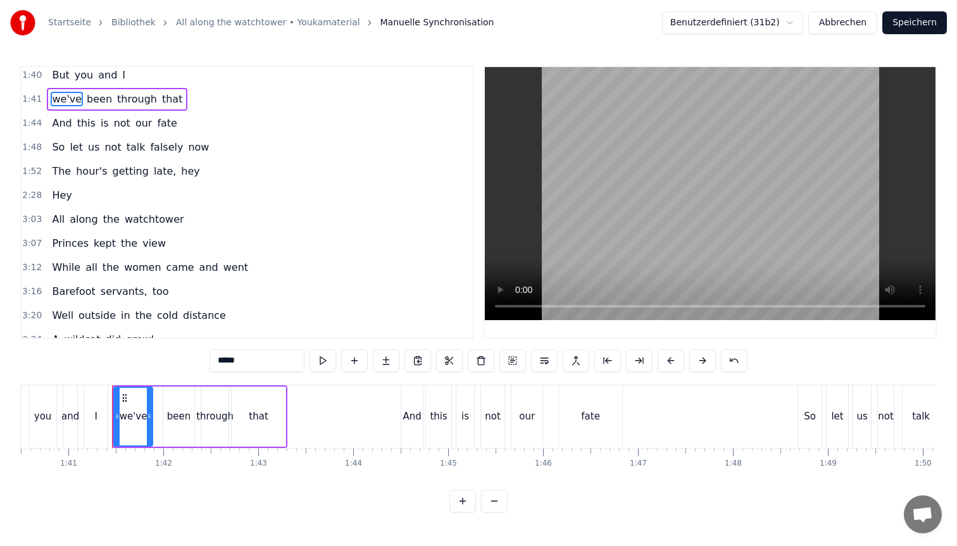
click at [170, 268] on span "came" at bounding box center [180, 267] width 30 height 15
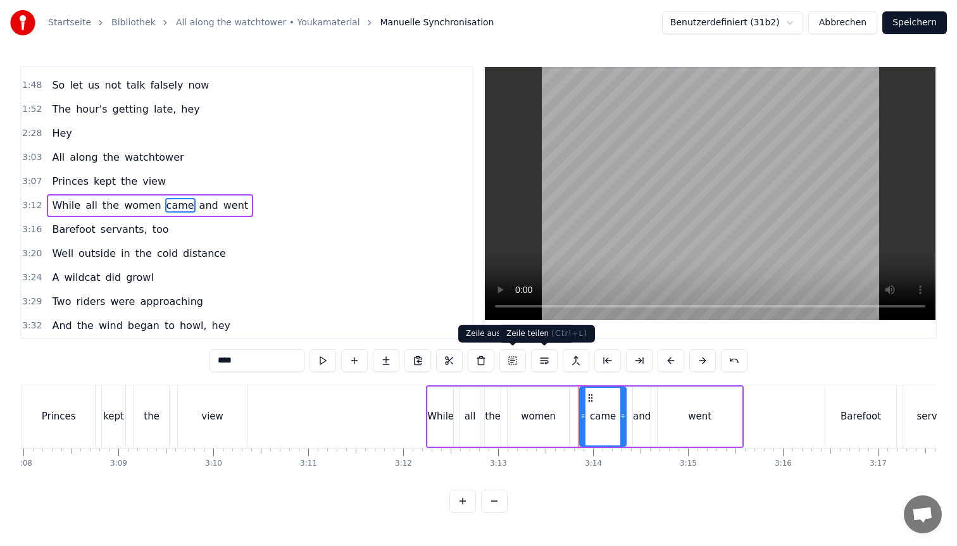
scroll to position [0, 18332]
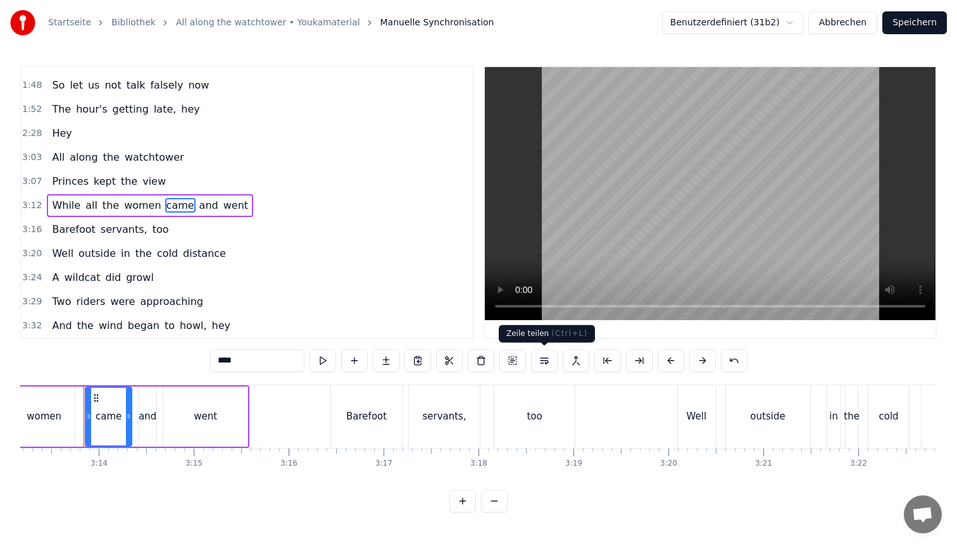
click at [546, 363] on button at bounding box center [544, 360] width 27 height 23
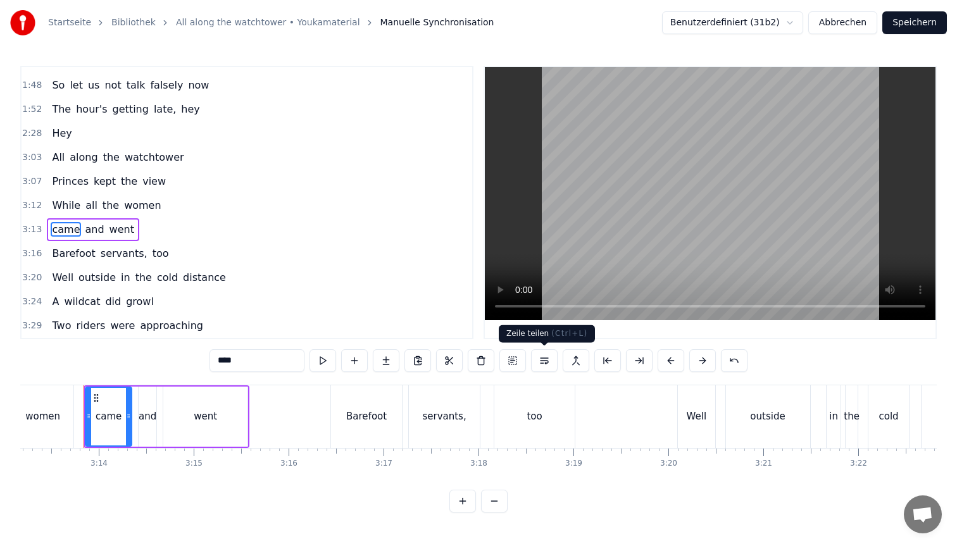
scroll to position [450, 0]
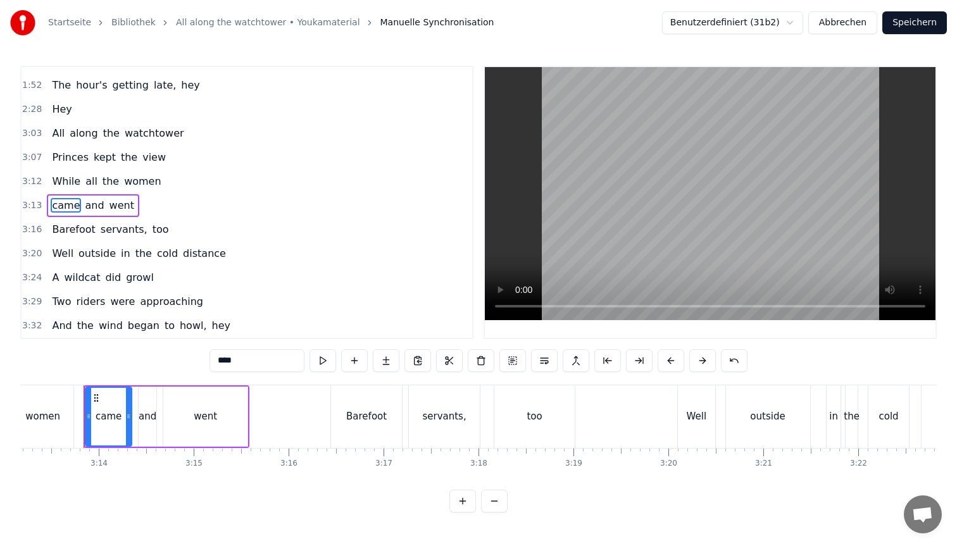
click at [121, 254] on span "in" at bounding box center [126, 253] width 12 height 15
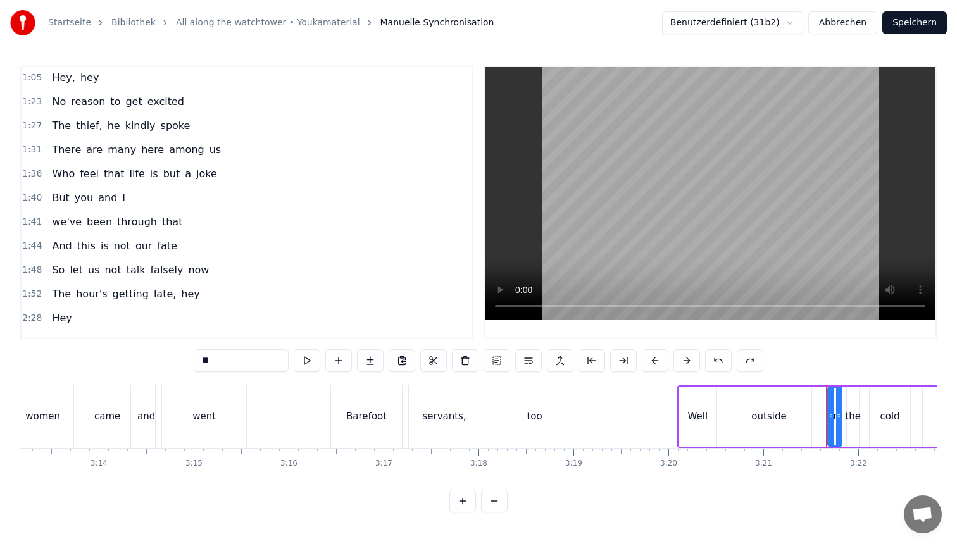
scroll to position [426, 0]
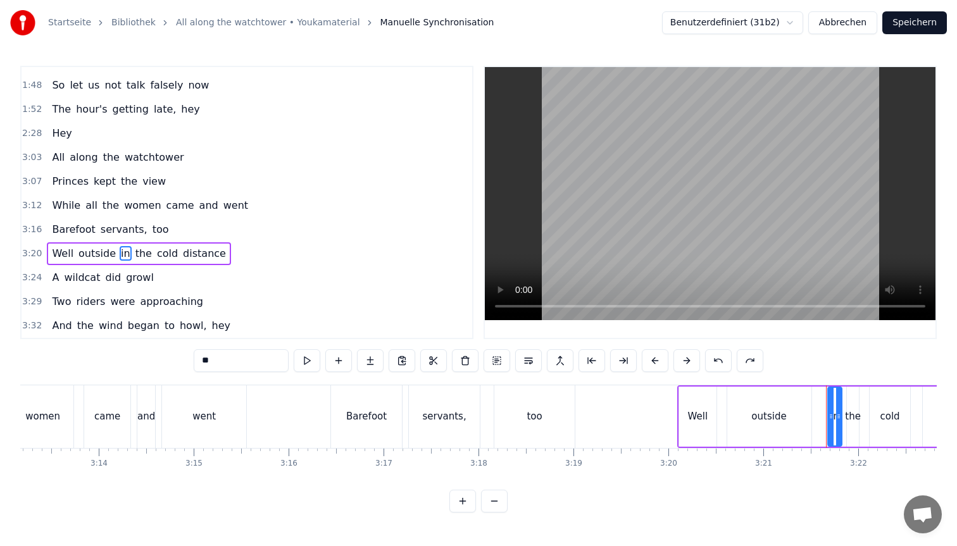
click at [138, 328] on span "began" at bounding box center [144, 325] width 34 height 15
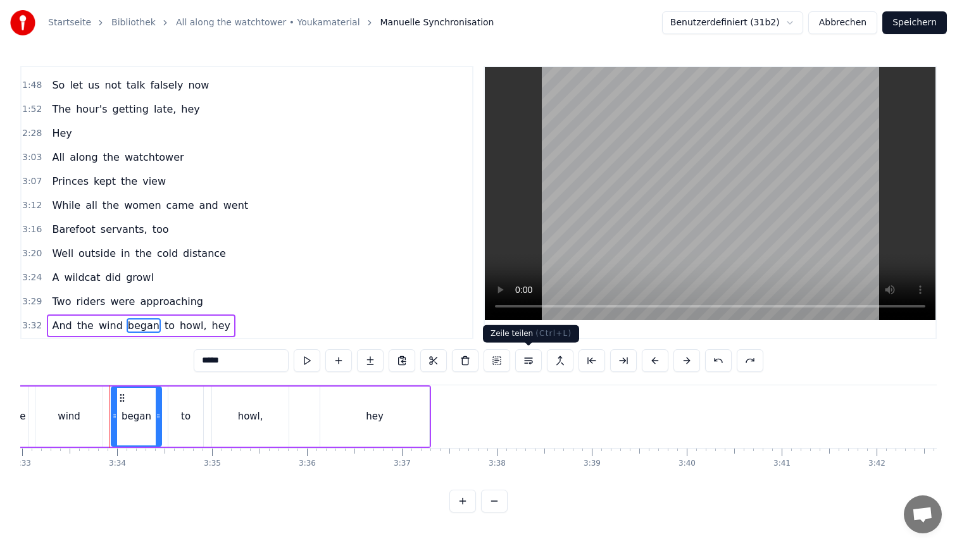
scroll to position [0, 20238]
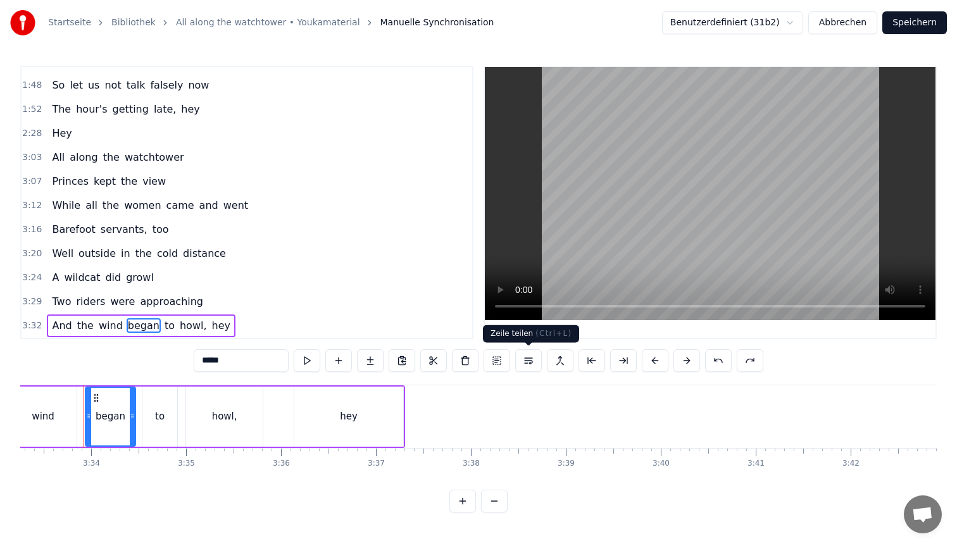
click at [528, 361] on button at bounding box center [528, 360] width 27 height 23
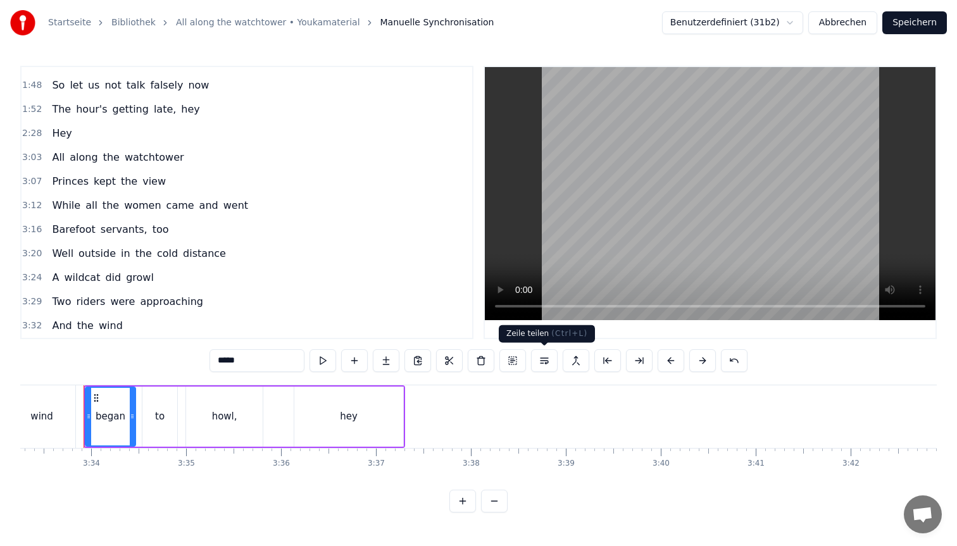
scroll to position [450, 0]
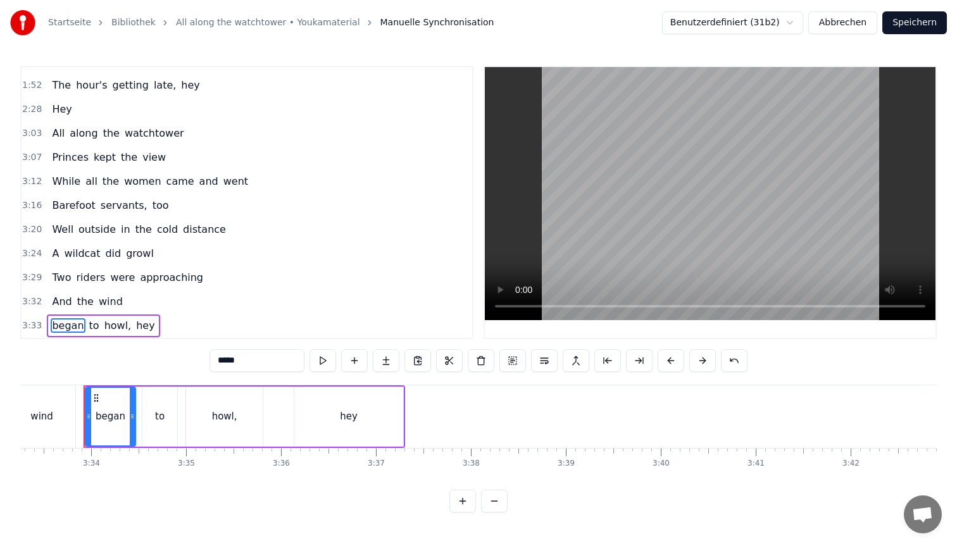
click at [120, 232] on span "in" at bounding box center [126, 229] width 12 height 15
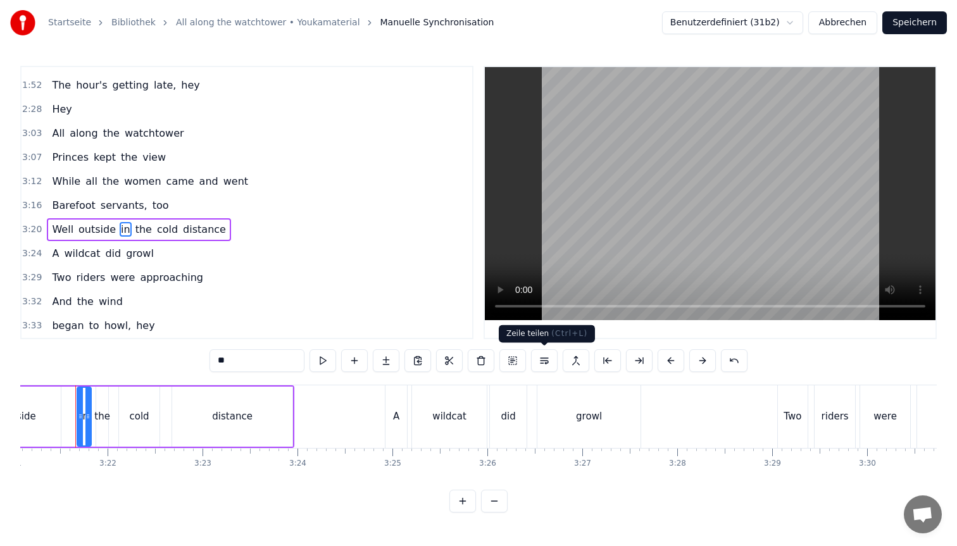
scroll to position [0, 19074]
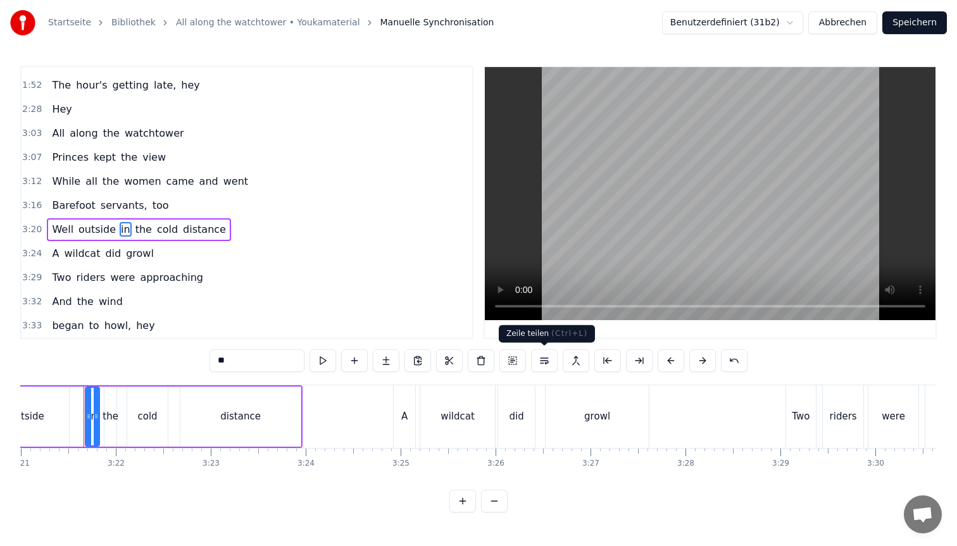
click at [544, 363] on button at bounding box center [544, 360] width 27 height 23
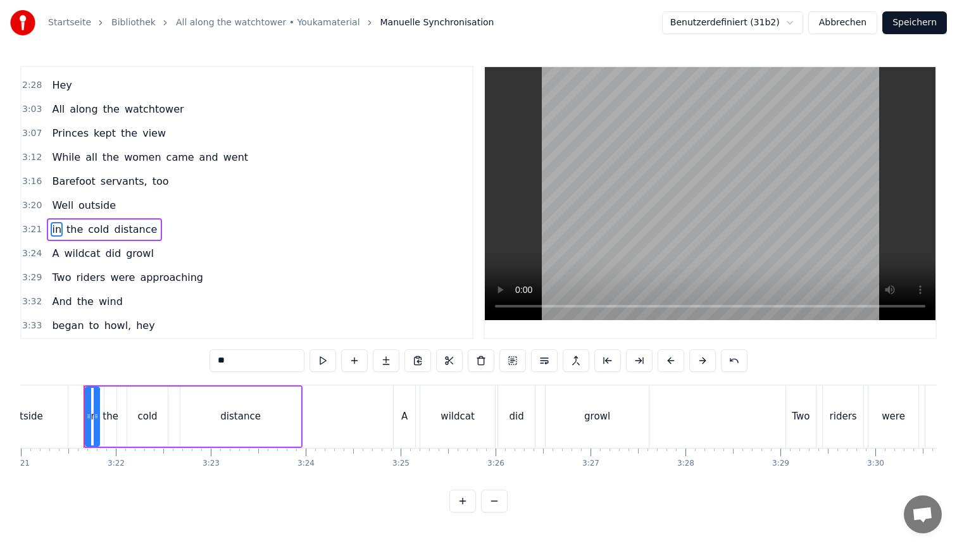
click at [170, 160] on span "came" at bounding box center [180, 157] width 30 height 15
type input "****"
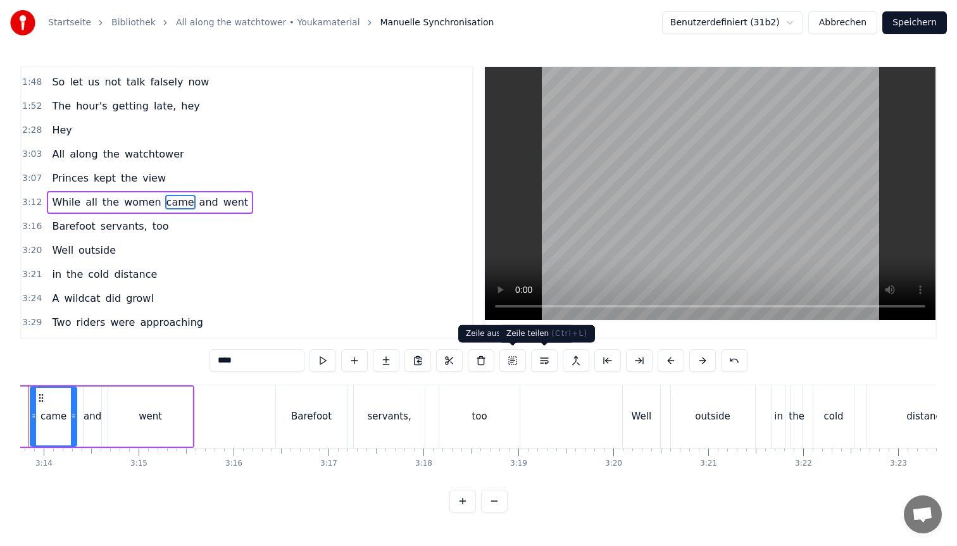
scroll to position [0, 18332]
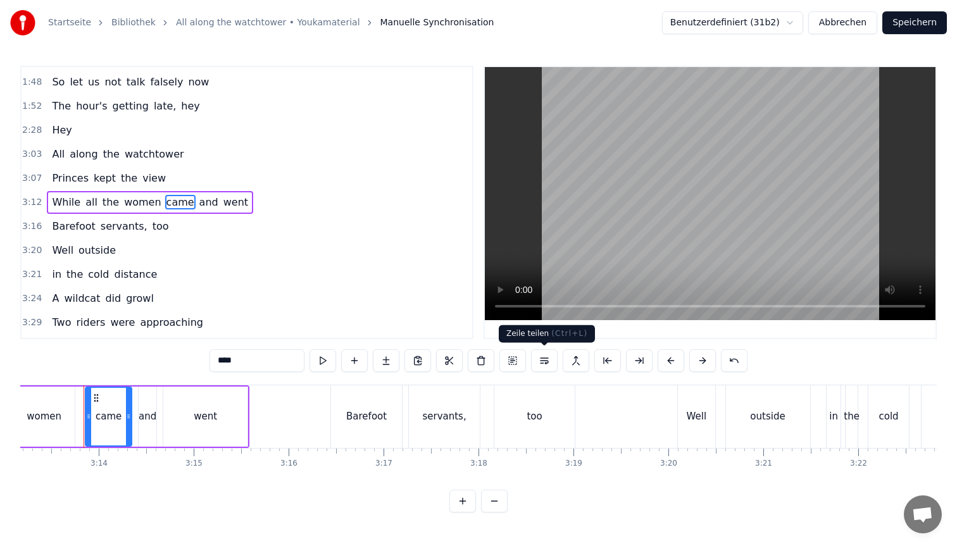
click at [541, 362] on button at bounding box center [544, 360] width 27 height 23
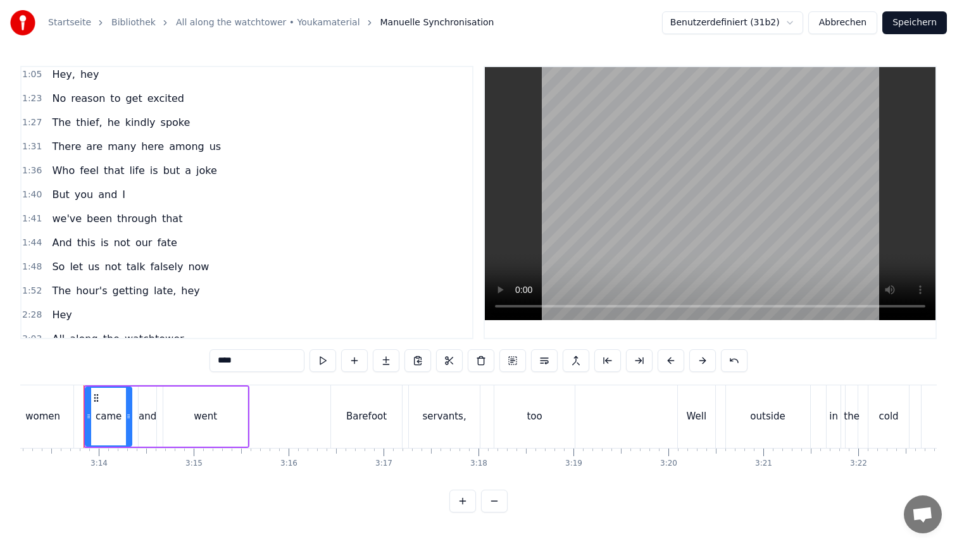
scroll to position [0, 0]
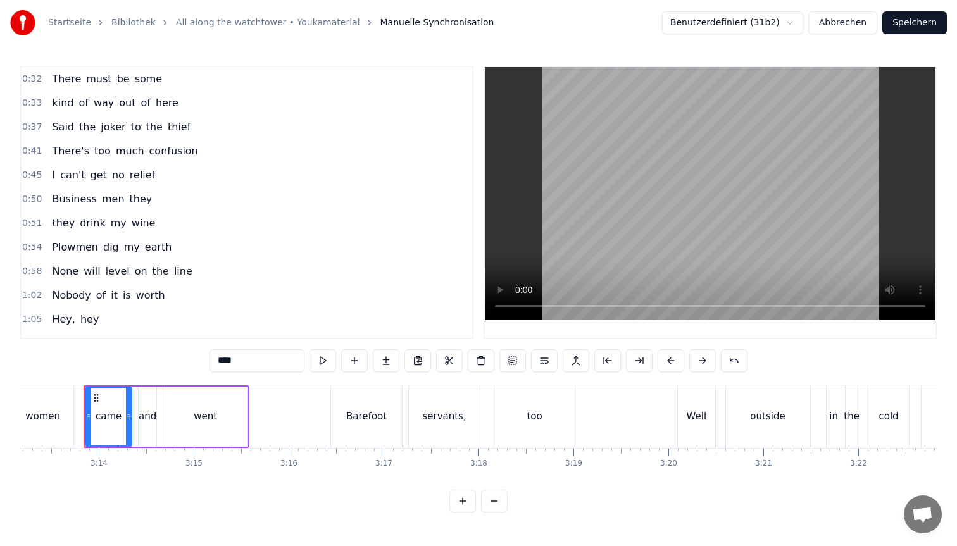
click at [912, 28] on button "Speichern" at bounding box center [914, 22] width 65 height 23
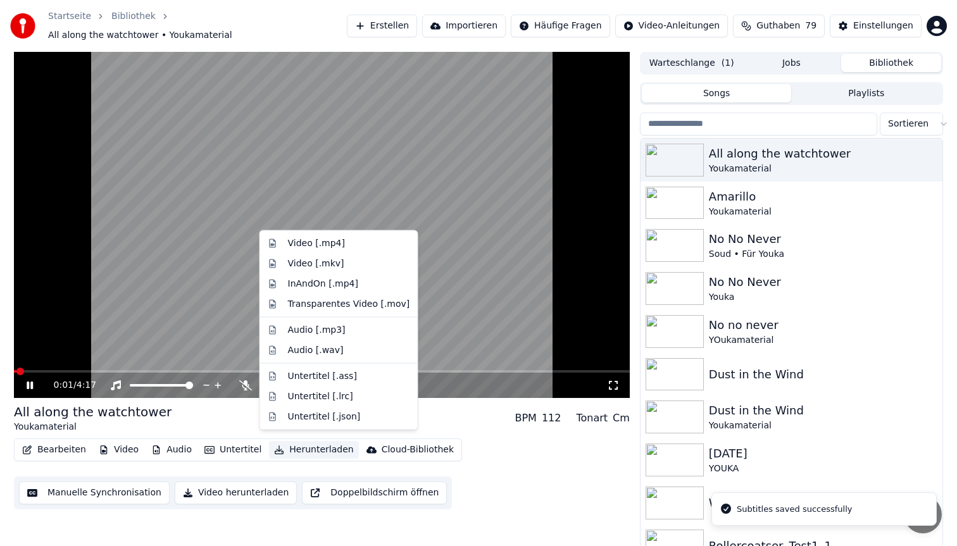
click at [293, 452] on button "Herunterladen" at bounding box center [313, 450] width 89 height 18
click at [344, 242] on div "Video [.mp4]" at bounding box center [349, 243] width 122 height 13
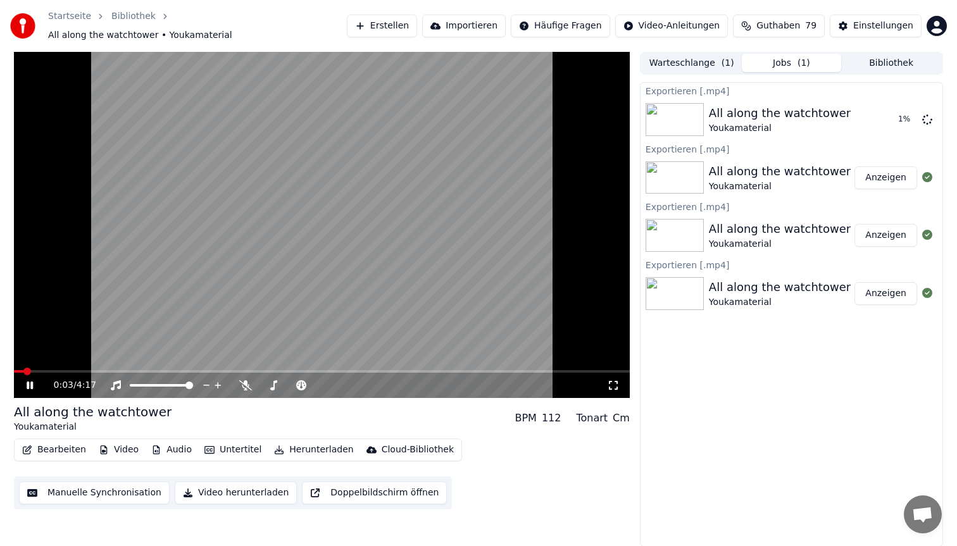
click at [30, 380] on icon at bounding box center [39, 385] width 30 height 10
